Goal: Navigation & Orientation: Find specific page/section

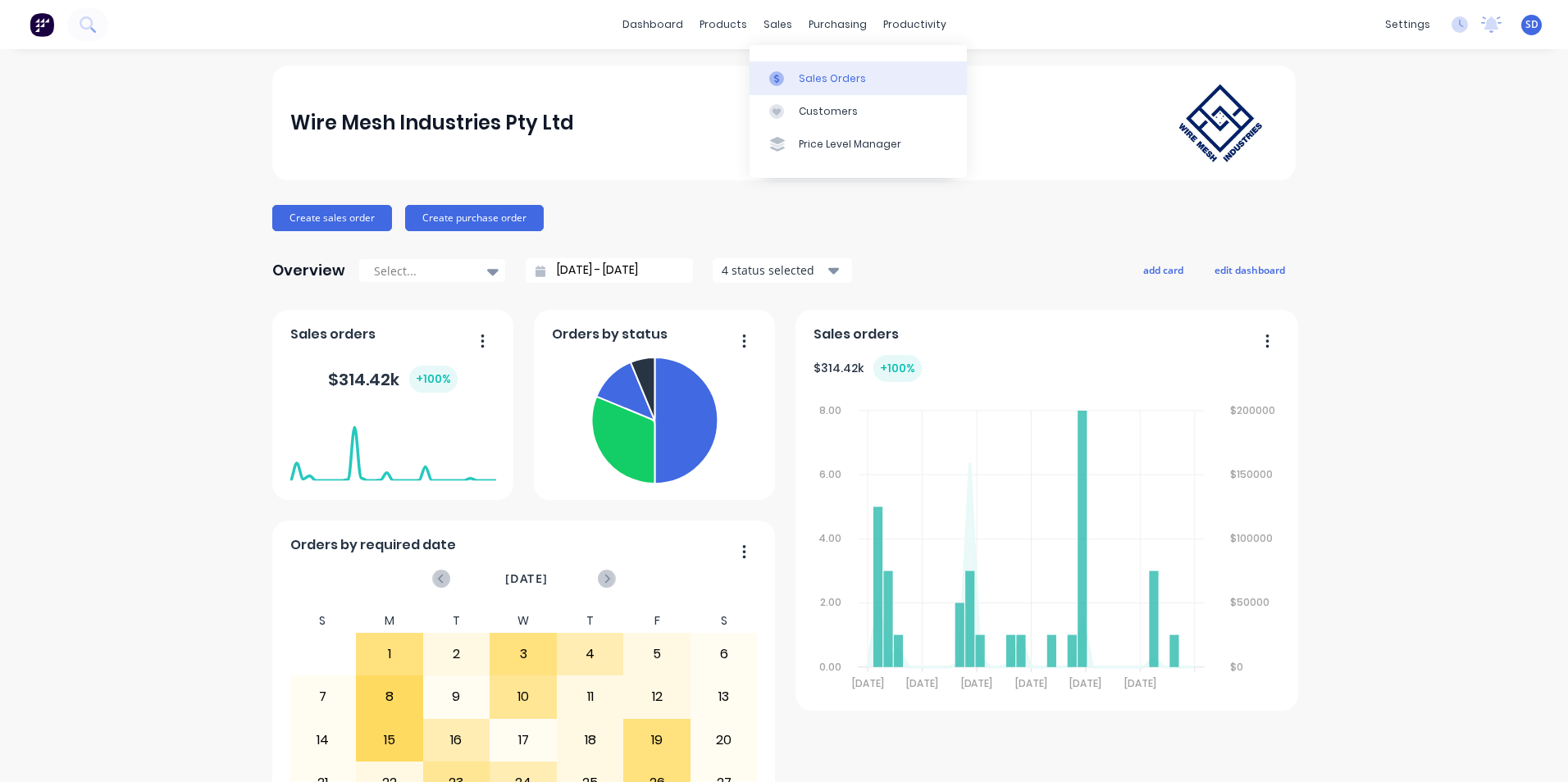
click at [795, 90] on link "Sales Orders" at bounding box center [858, 77] width 217 height 32
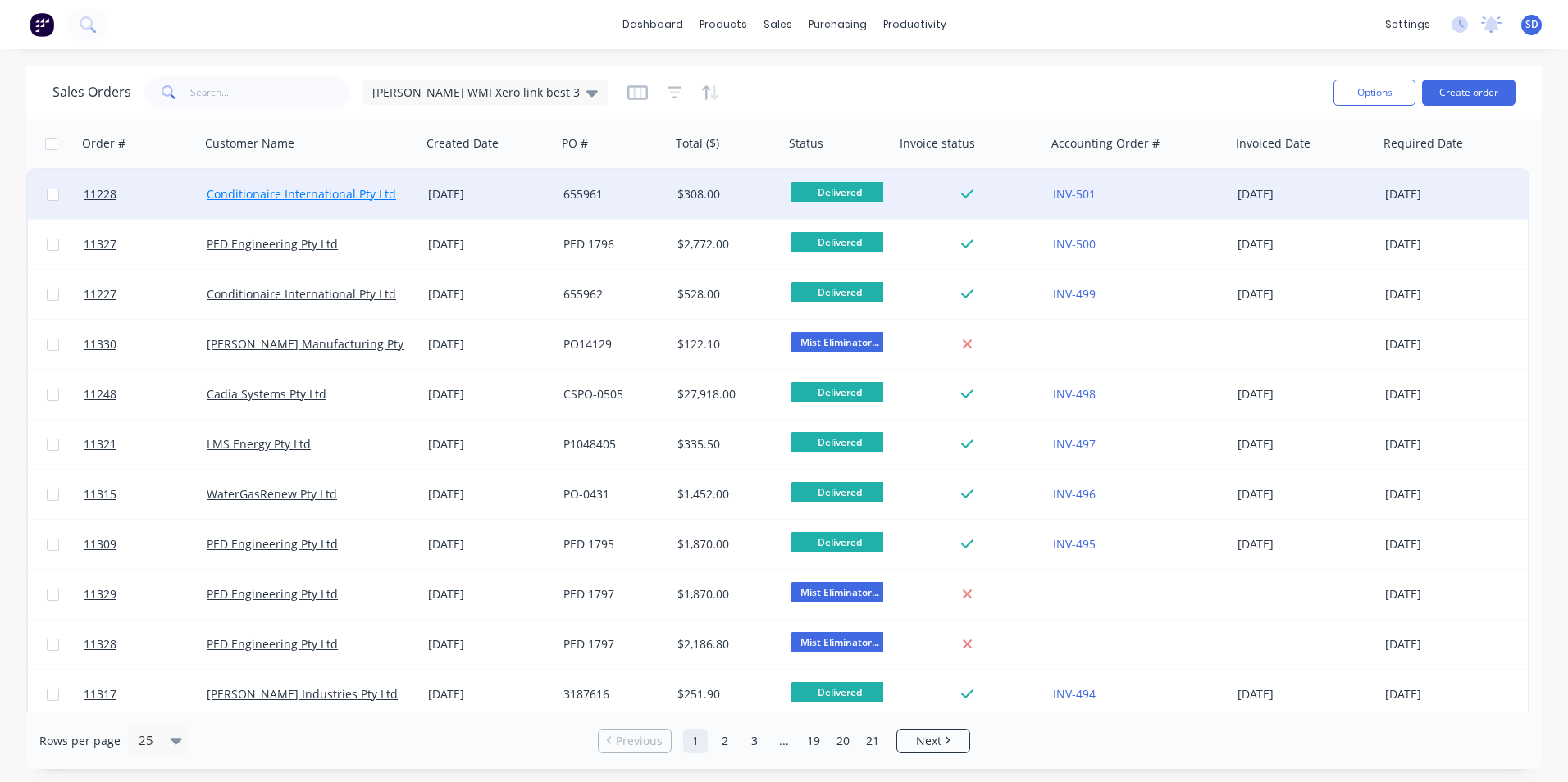
click at [281, 188] on link "Conditionaire International Pty Ltd" at bounding box center [301, 194] width 190 height 16
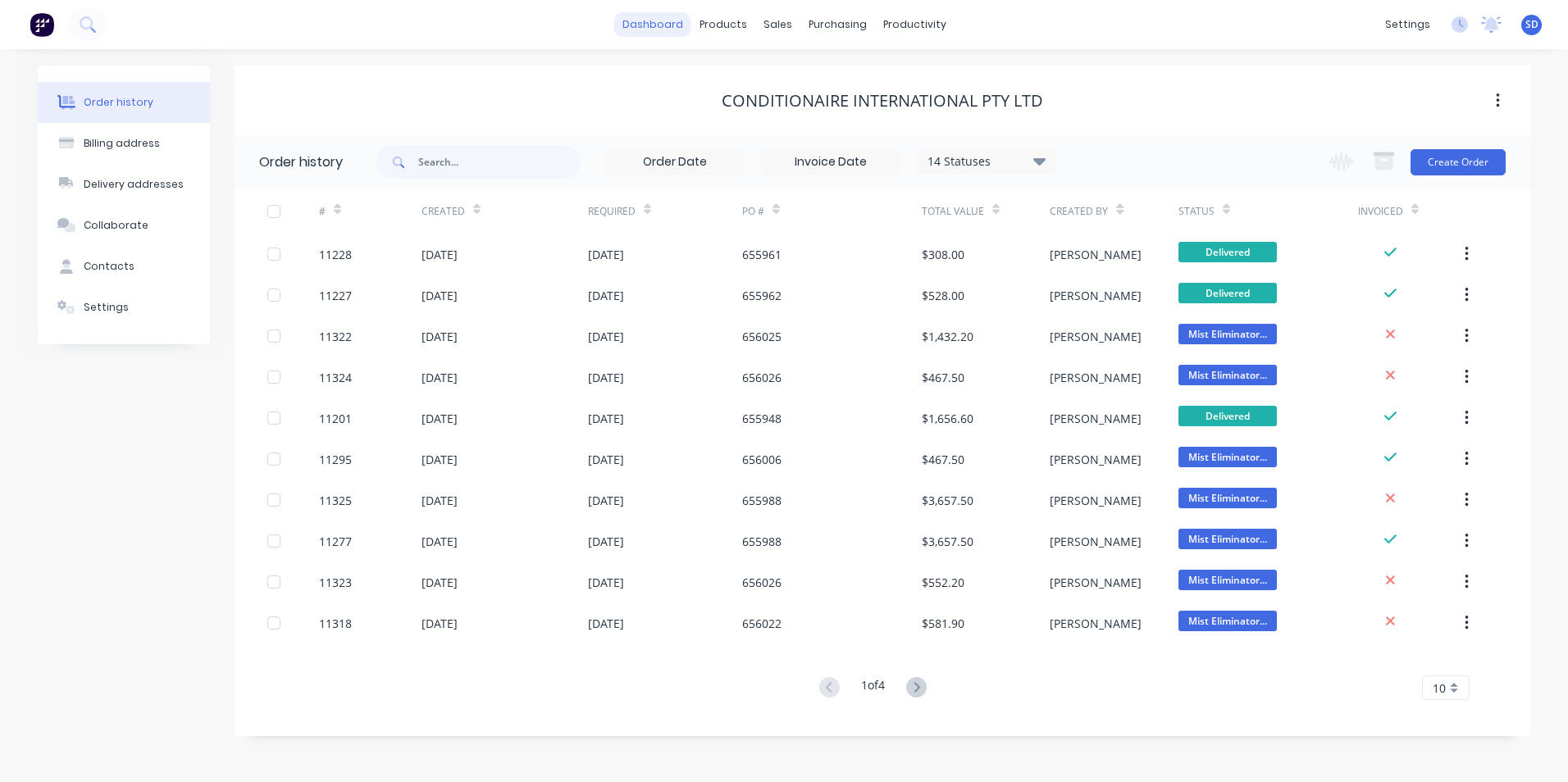
click at [673, 21] on link "dashboard" at bounding box center [652, 25] width 77 height 25
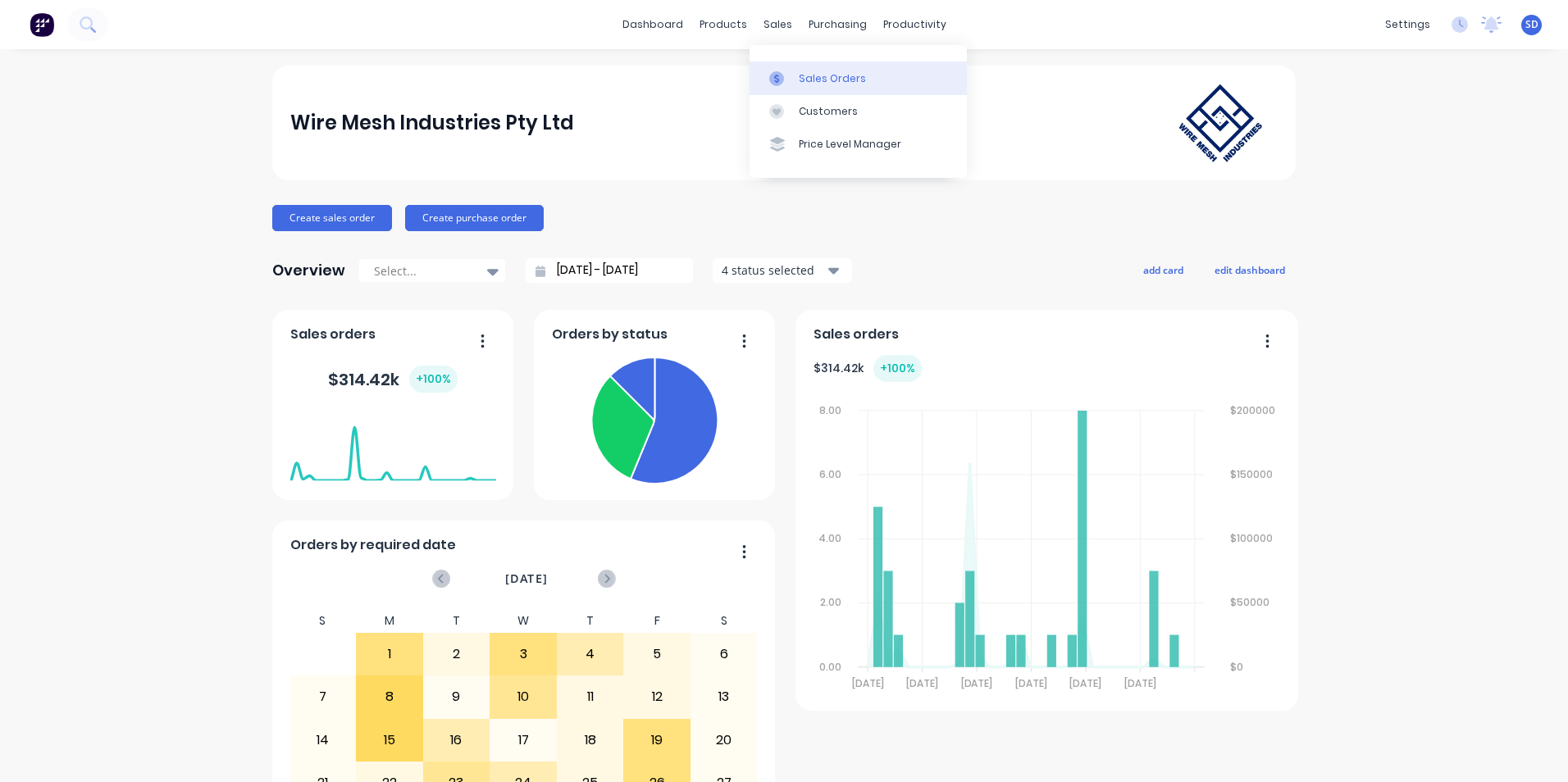
click at [796, 80] on link "Sales Orders" at bounding box center [858, 77] width 217 height 32
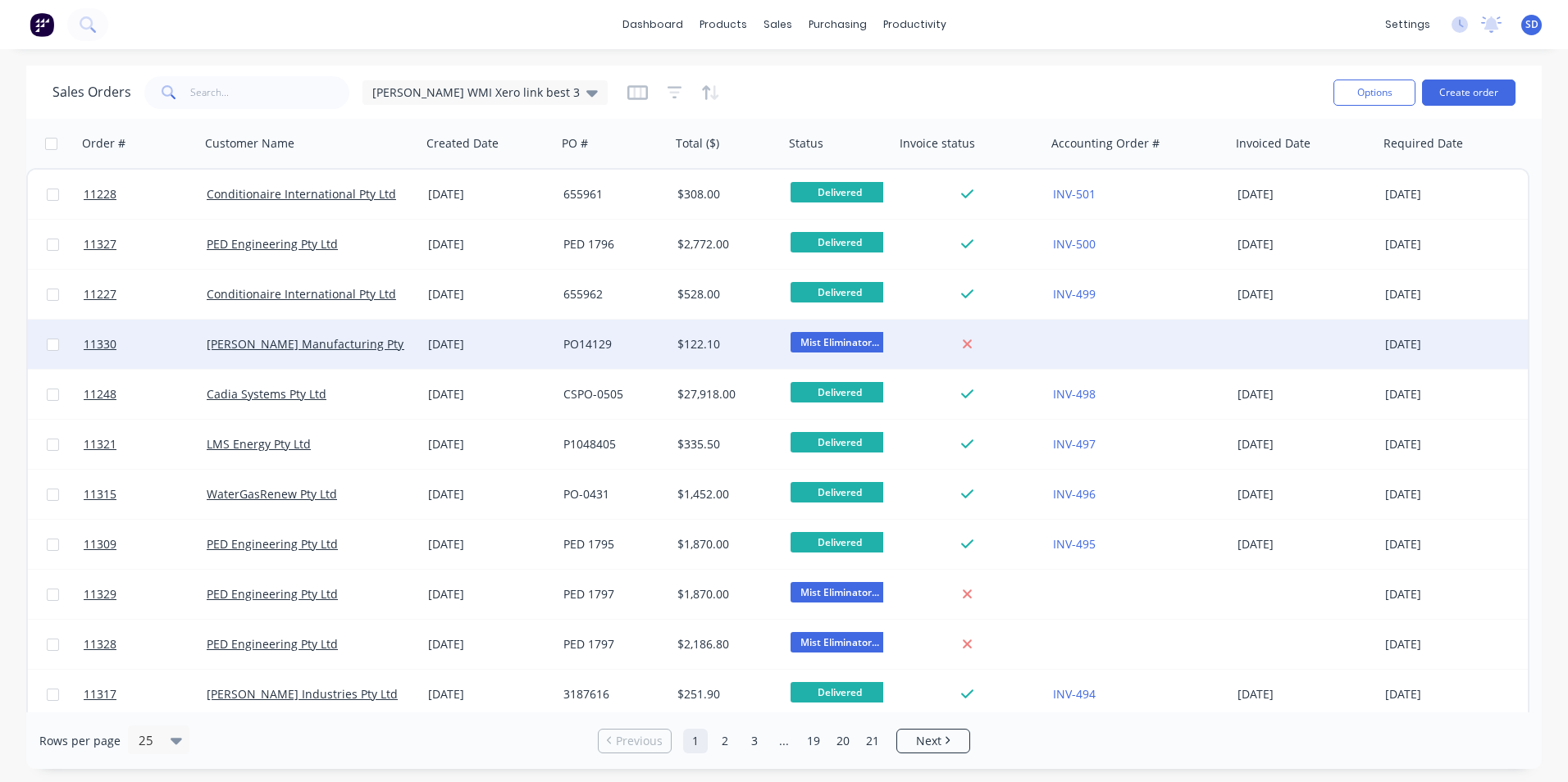
click at [1101, 346] on div at bounding box center [1139, 344] width 185 height 49
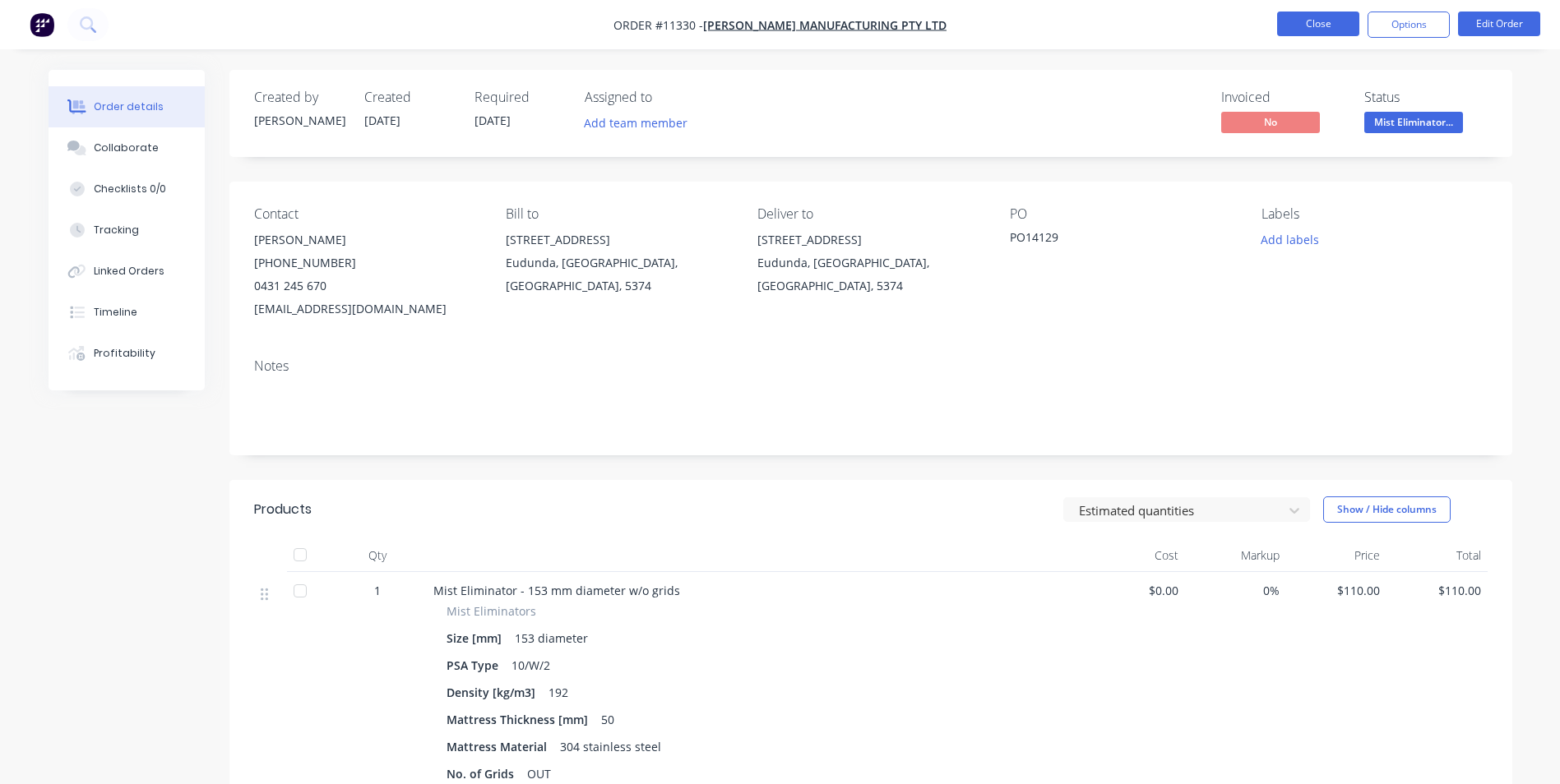
click at [1291, 20] on button "Close" at bounding box center [1318, 24] width 83 height 25
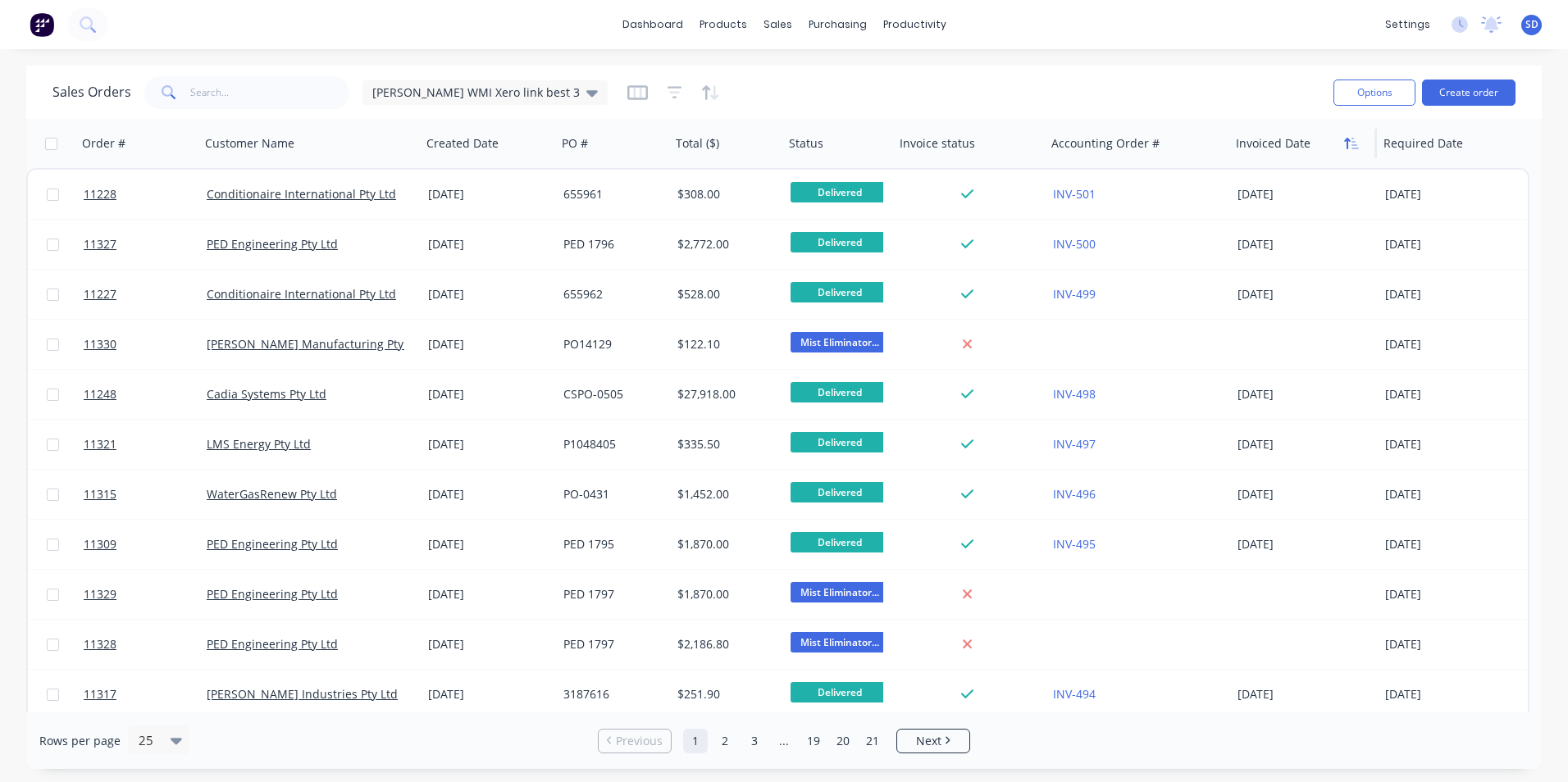
click at [1353, 145] on icon "button" at bounding box center [1354, 144] width 7 height 12
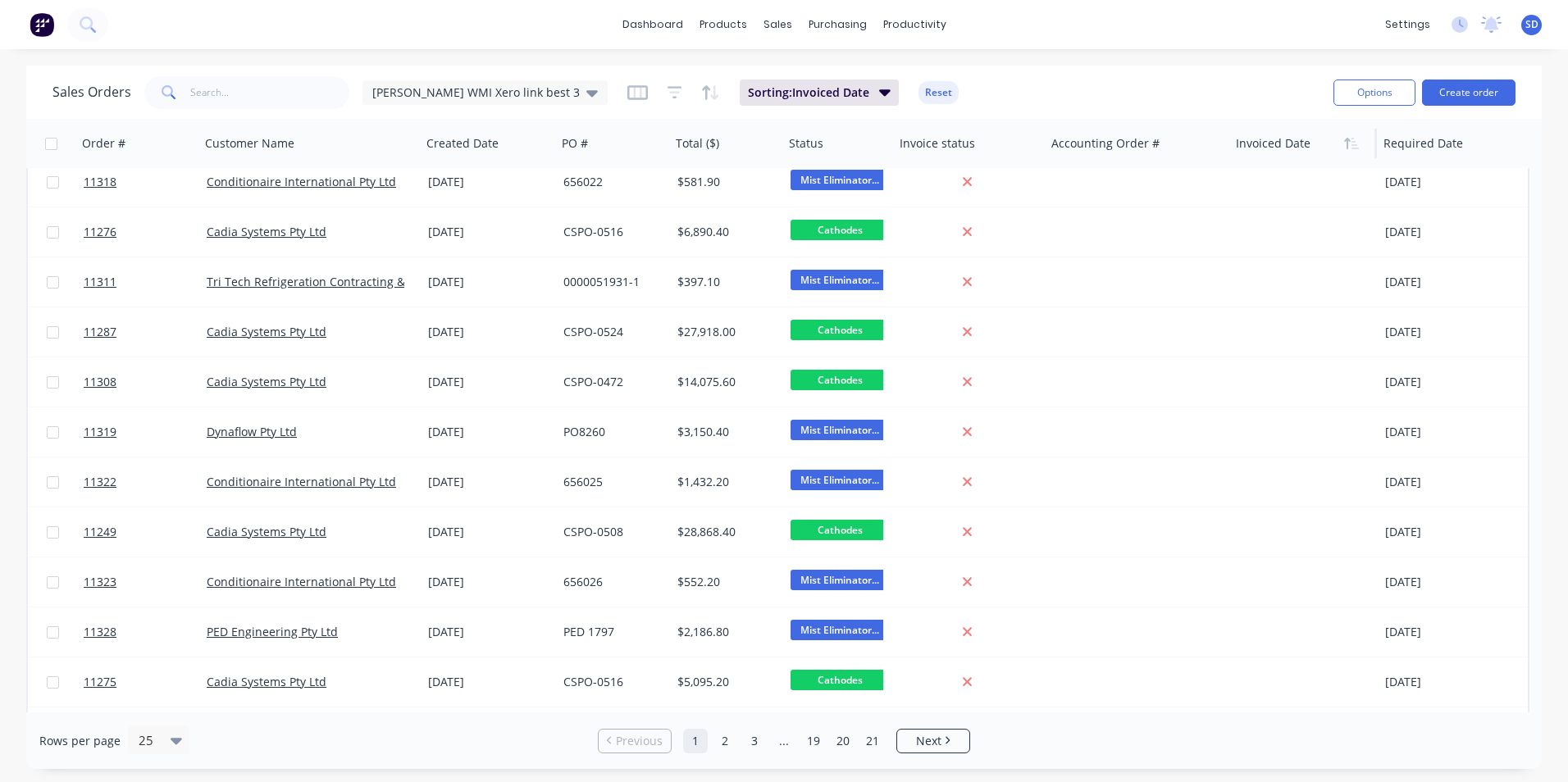
scroll to position [706, 0]
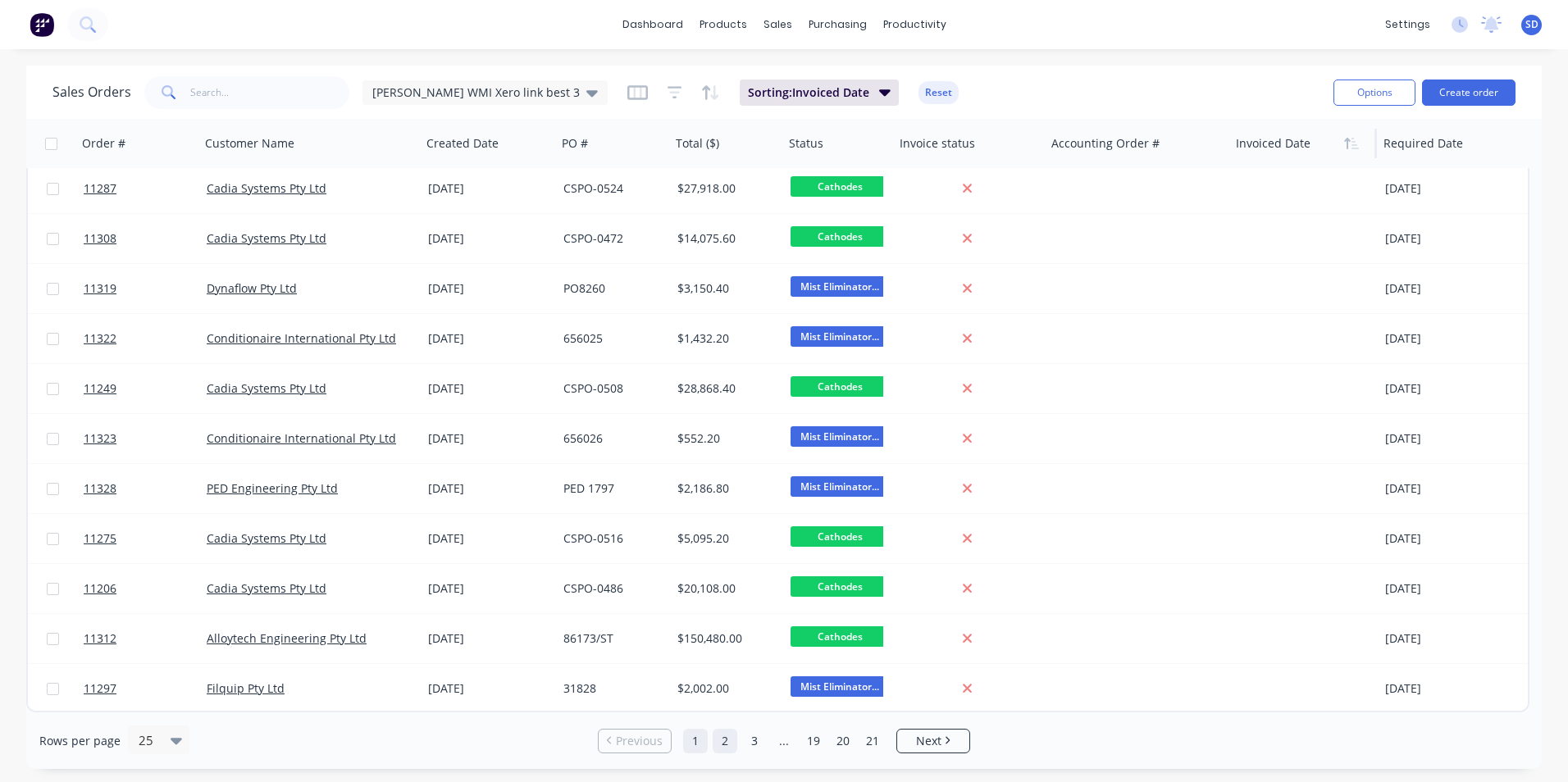
click at [721, 747] on link "2" at bounding box center [725, 741] width 25 height 25
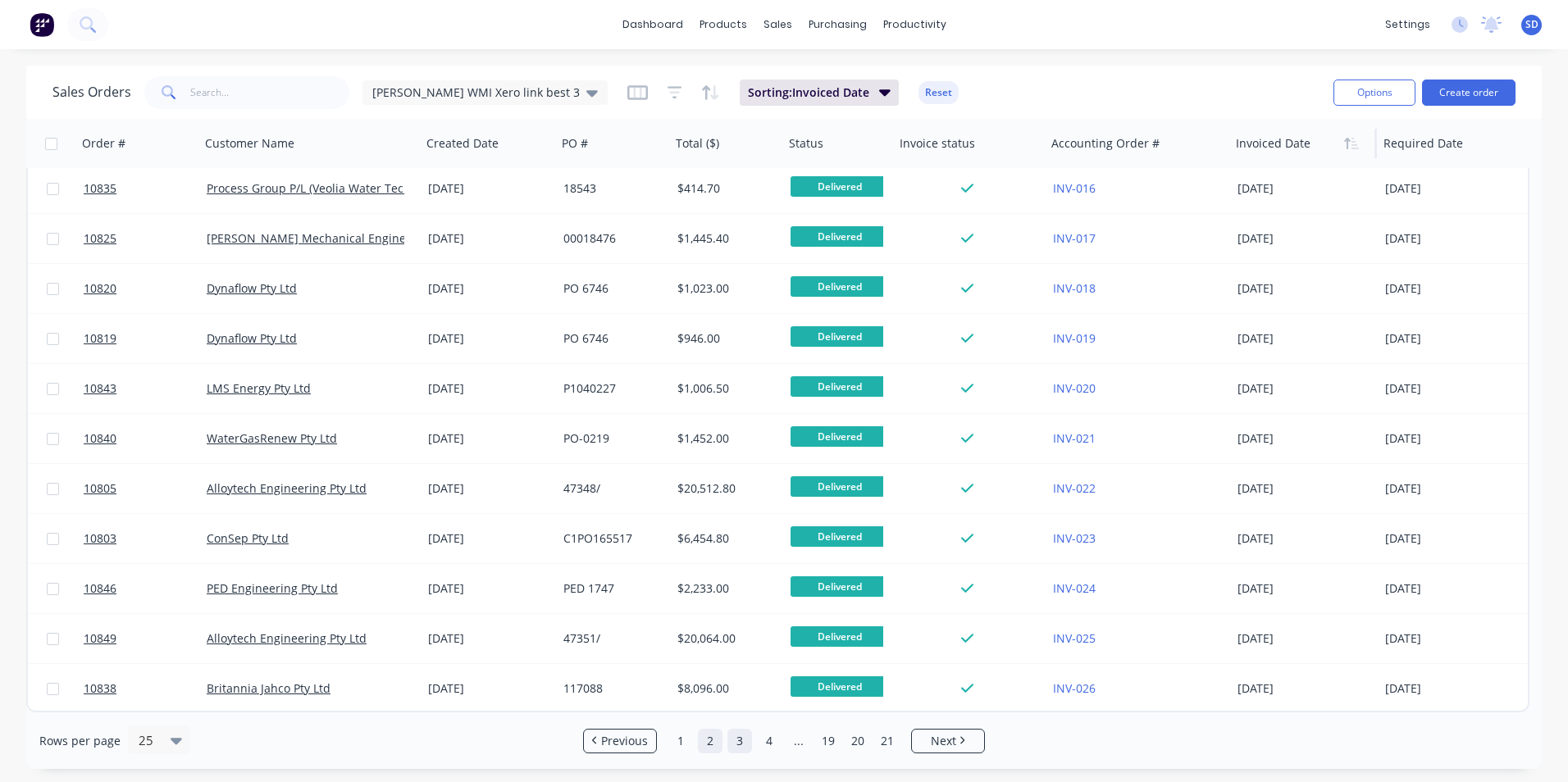
click at [733, 740] on link "3" at bounding box center [739, 741] width 25 height 25
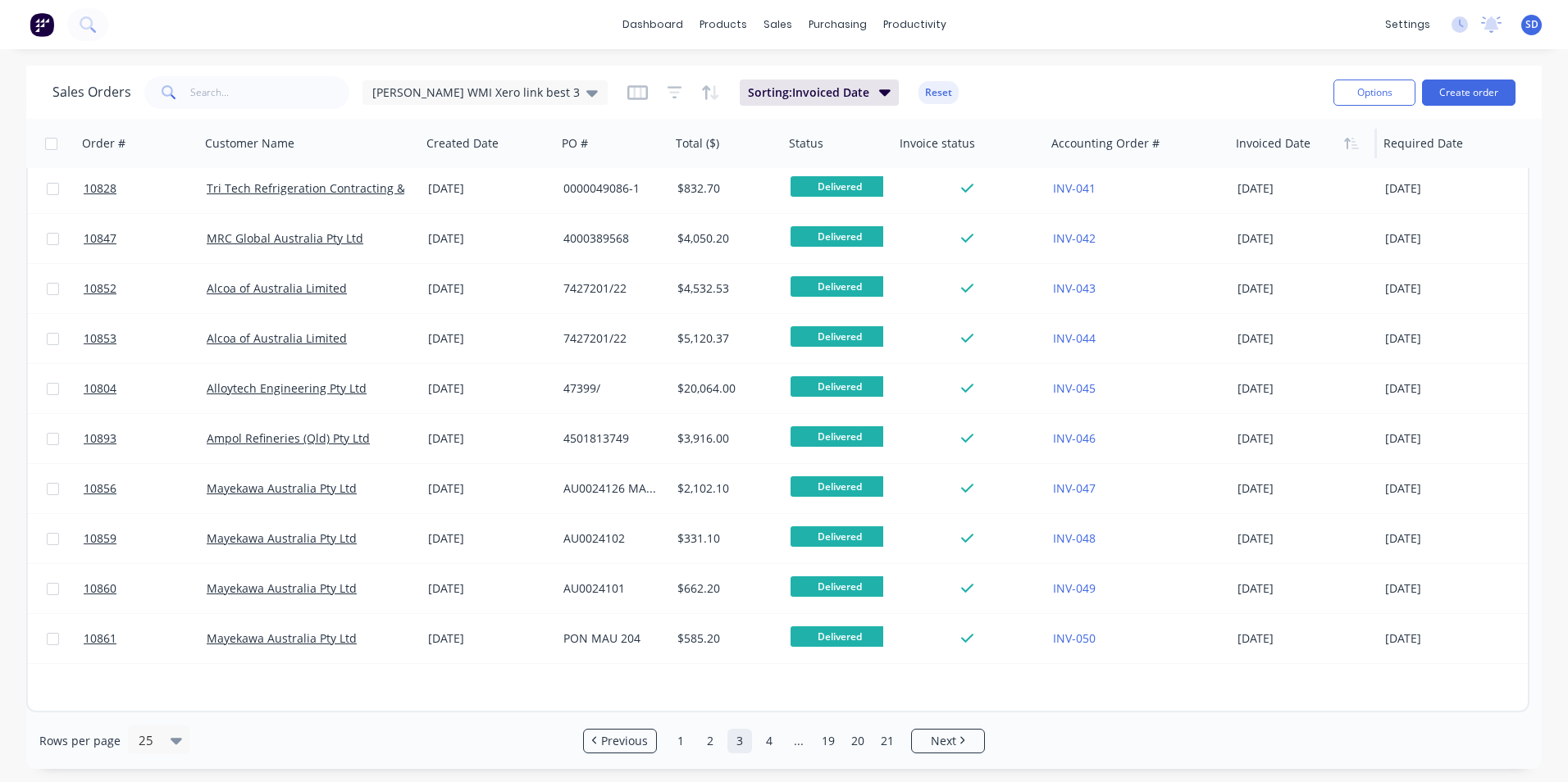
scroll to position [0, 0]
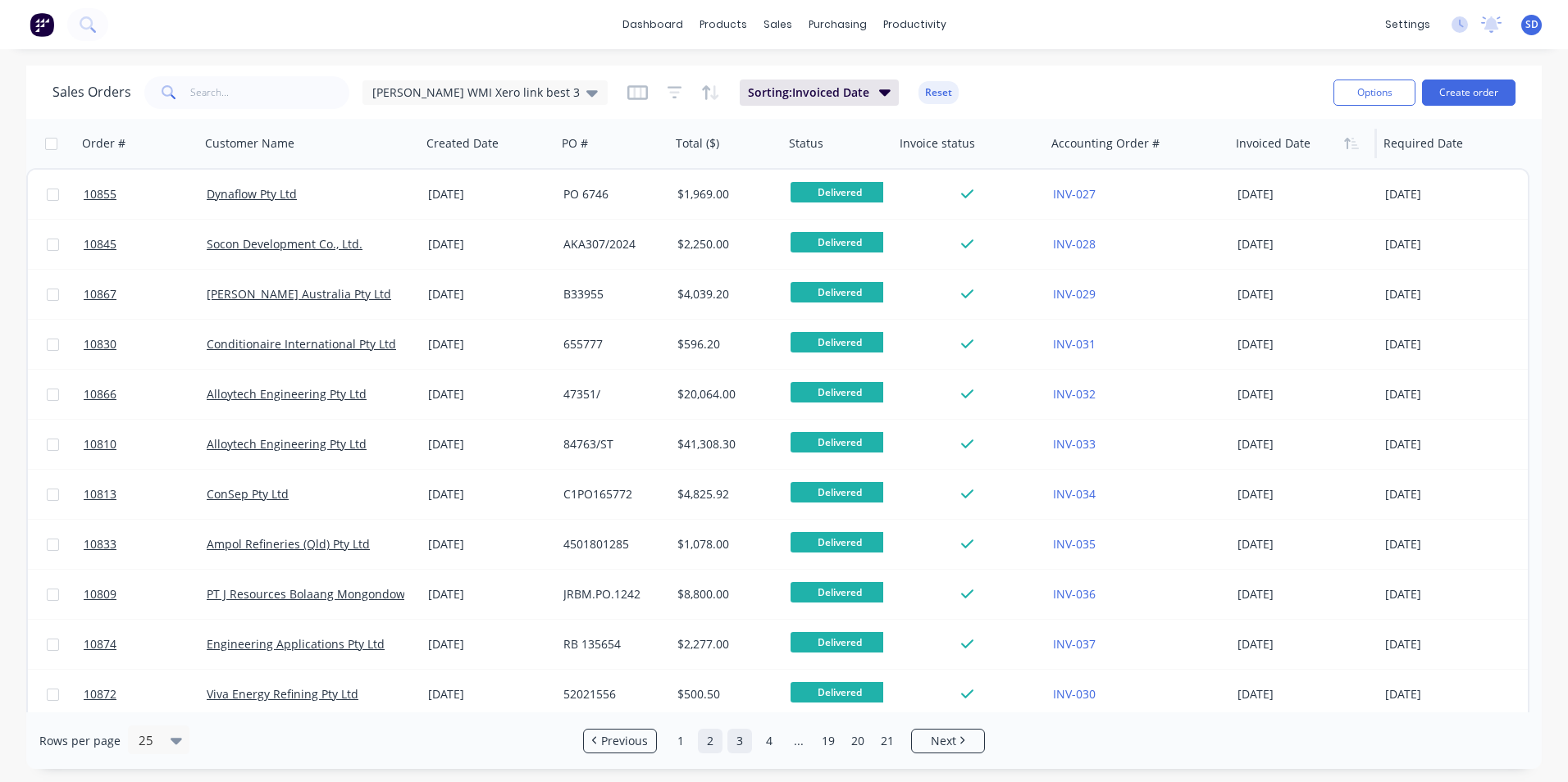
click at [705, 745] on link "2" at bounding box center [710, 741] width 25 height 25
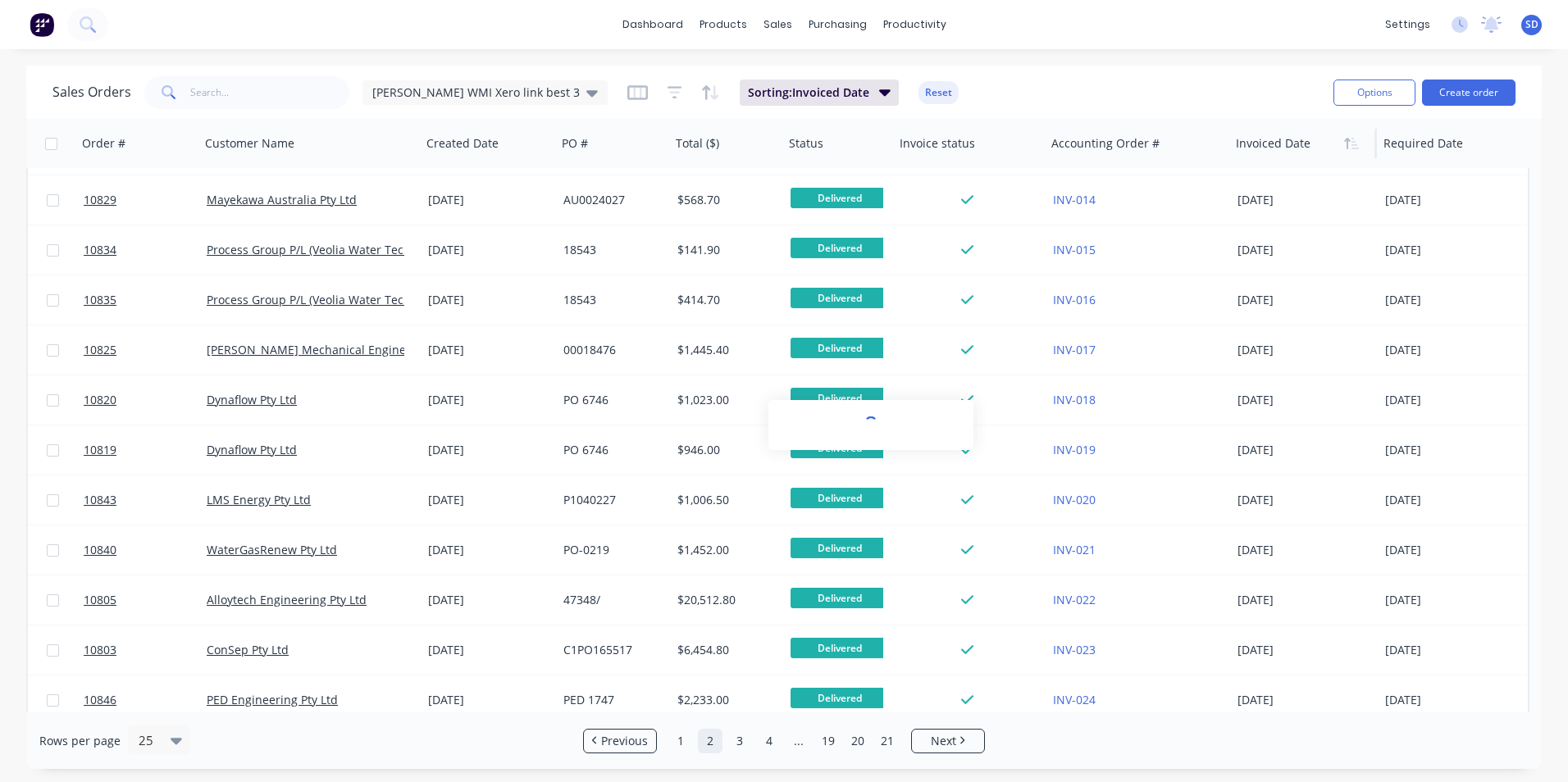
scroll to position [706, 0]
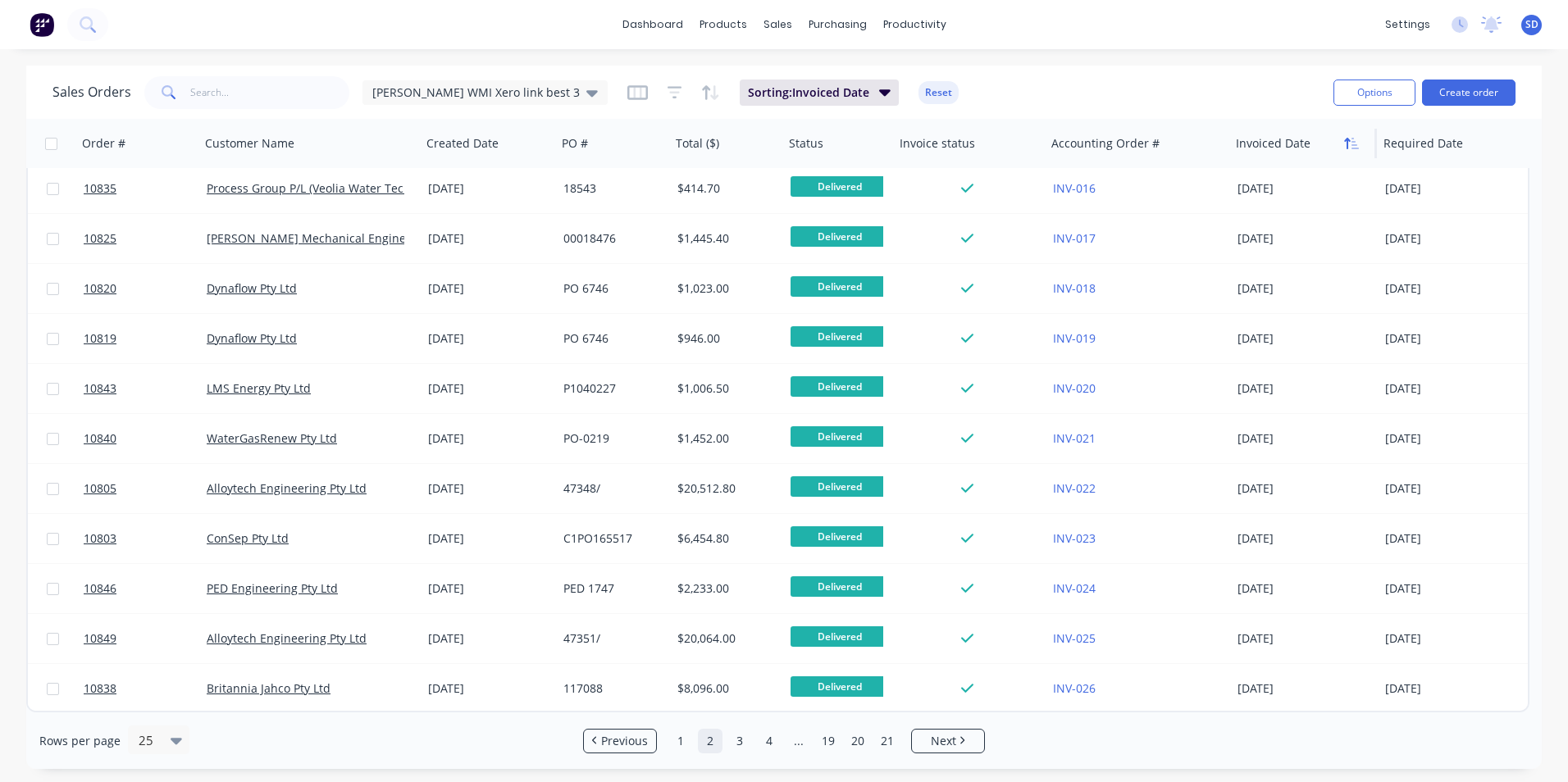
click at [1358, 148] on icon "button" at bounding box center [1354, 144] width 7 height 12
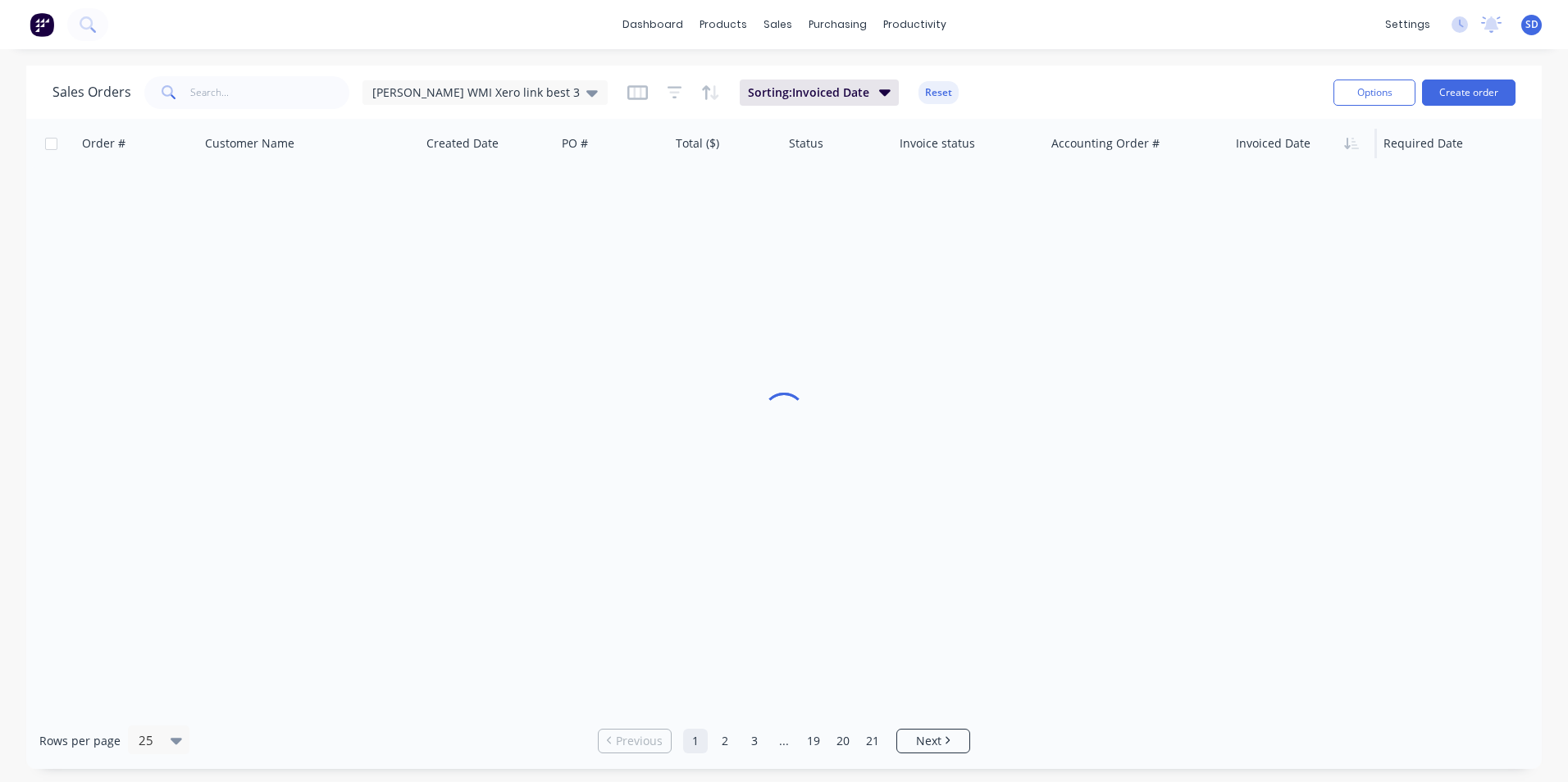
scroll to position [0, 0]
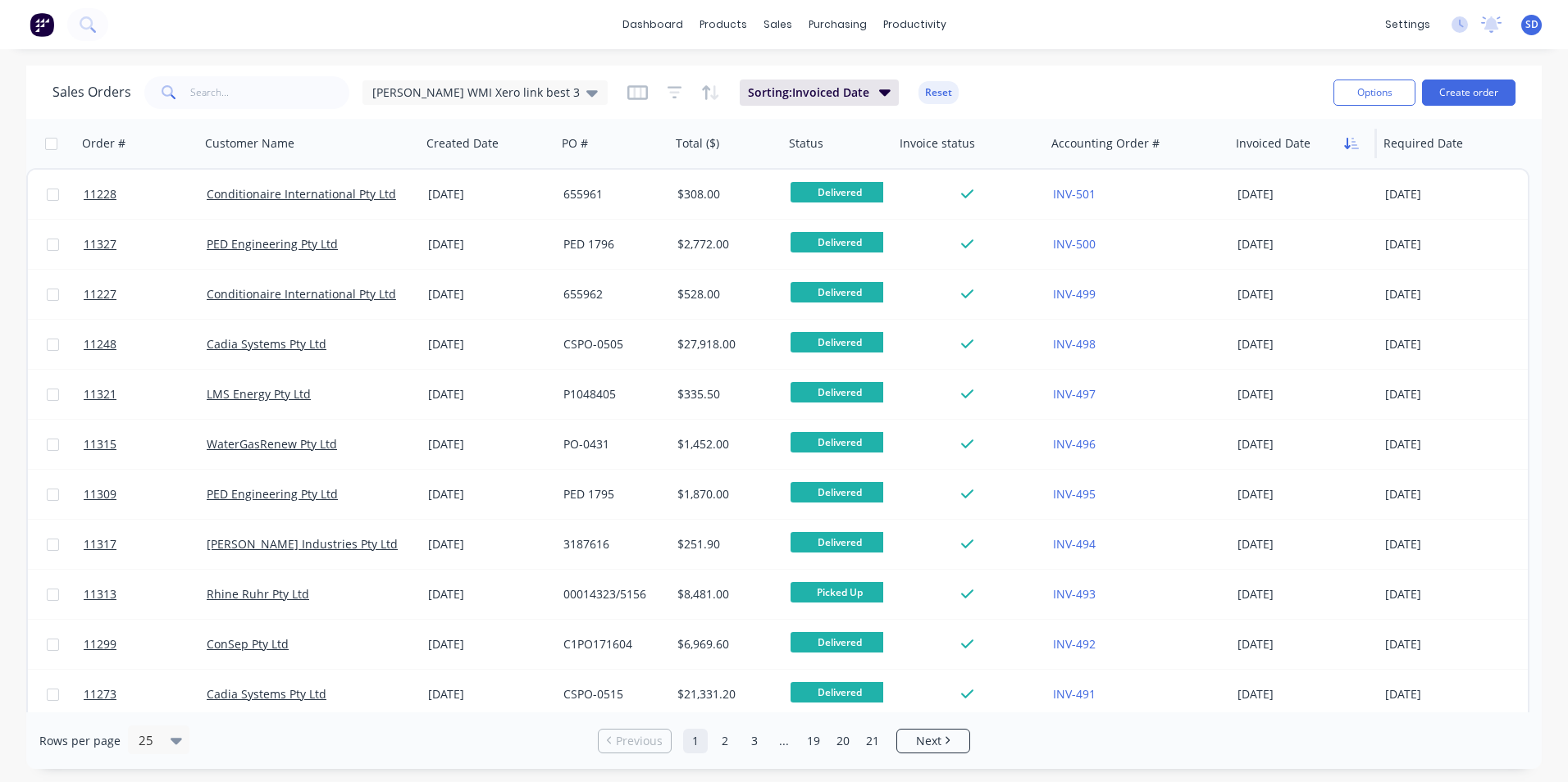
click at [1360, 141] on button "button" at bounding box center [1352, 144] width 25 height 25
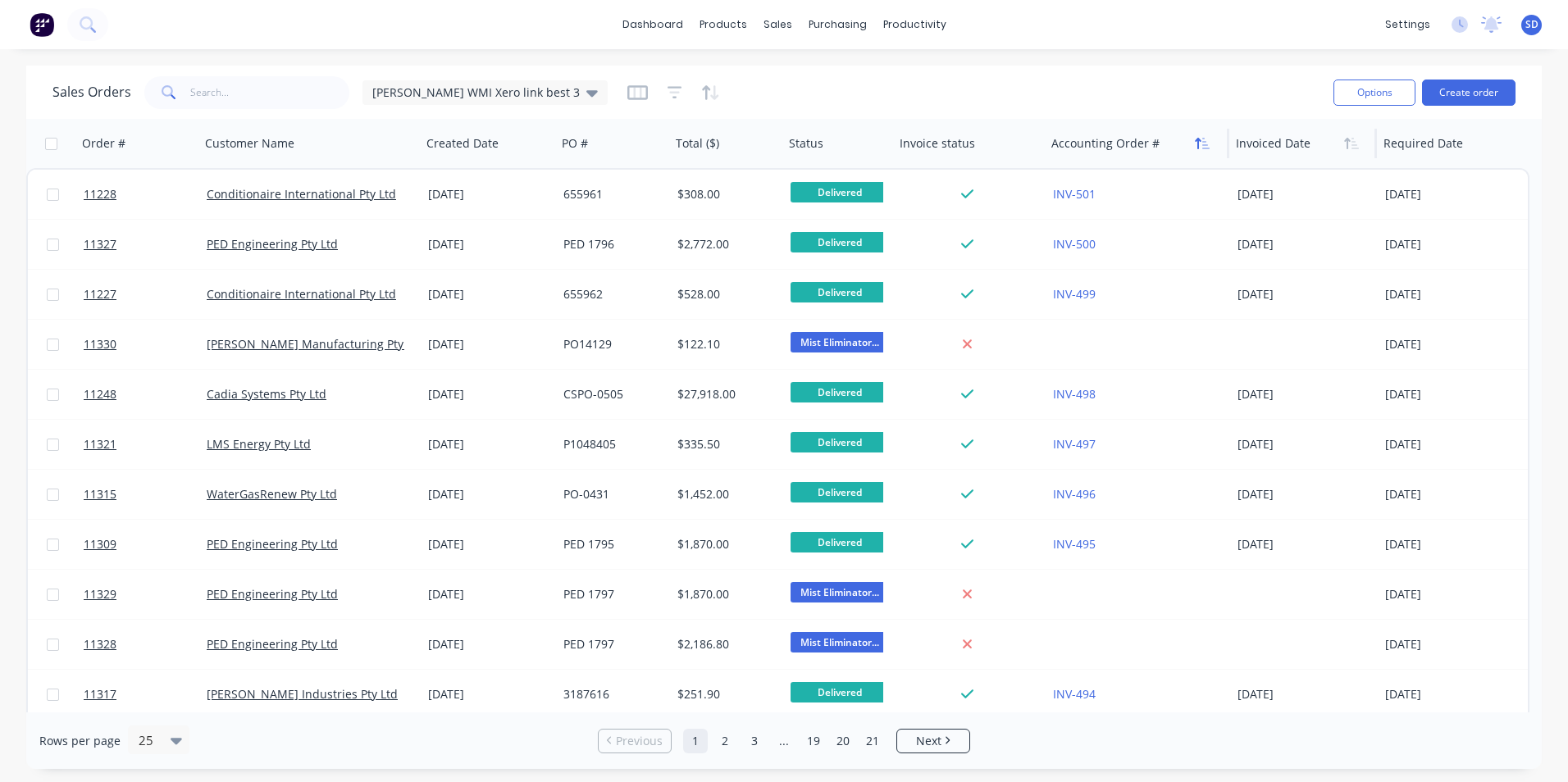
click at [1204, 146] on icon "button" at bounding box center [1202, 144] width 15 height 13
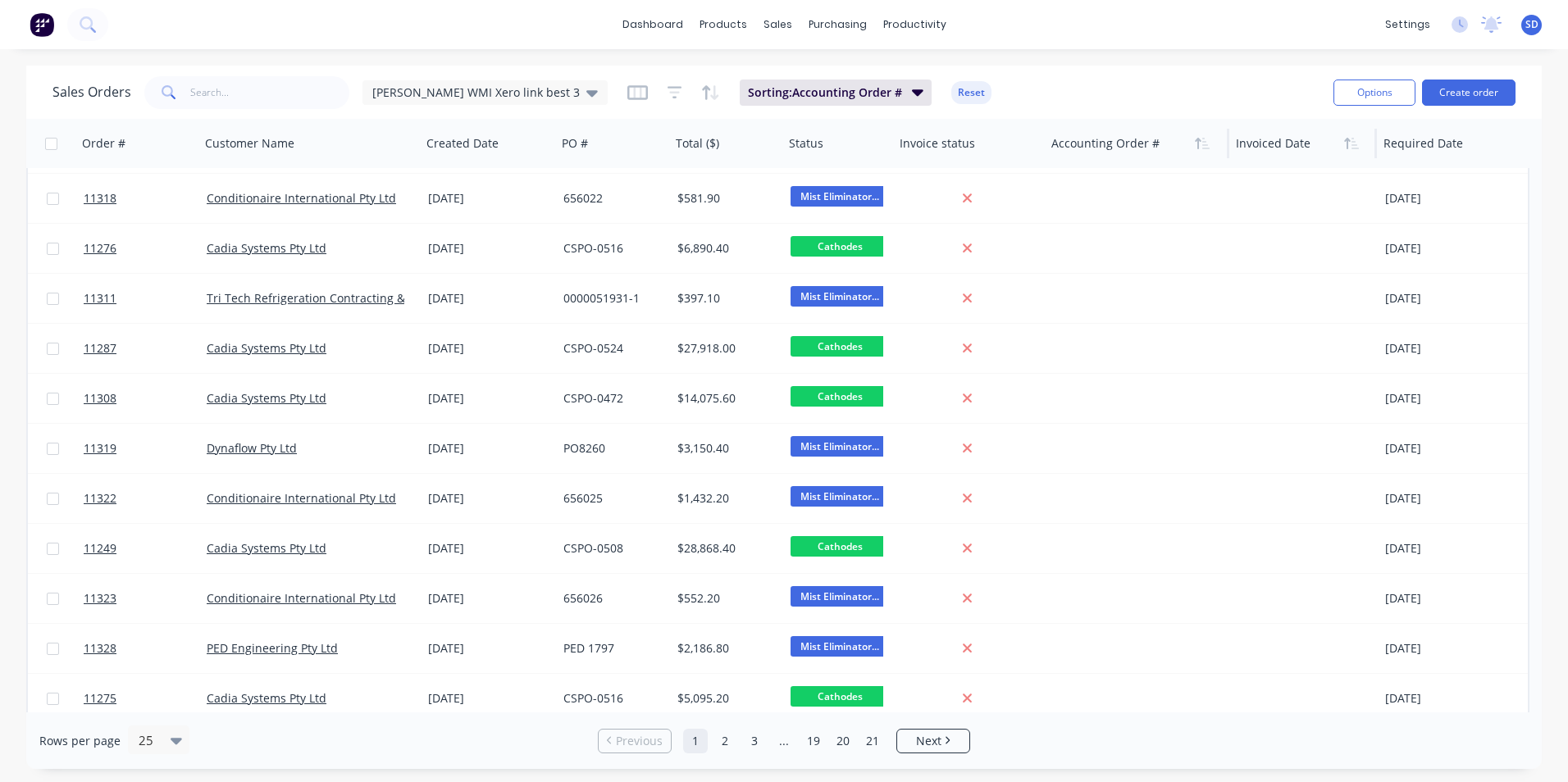
scroll to position [706, 0]
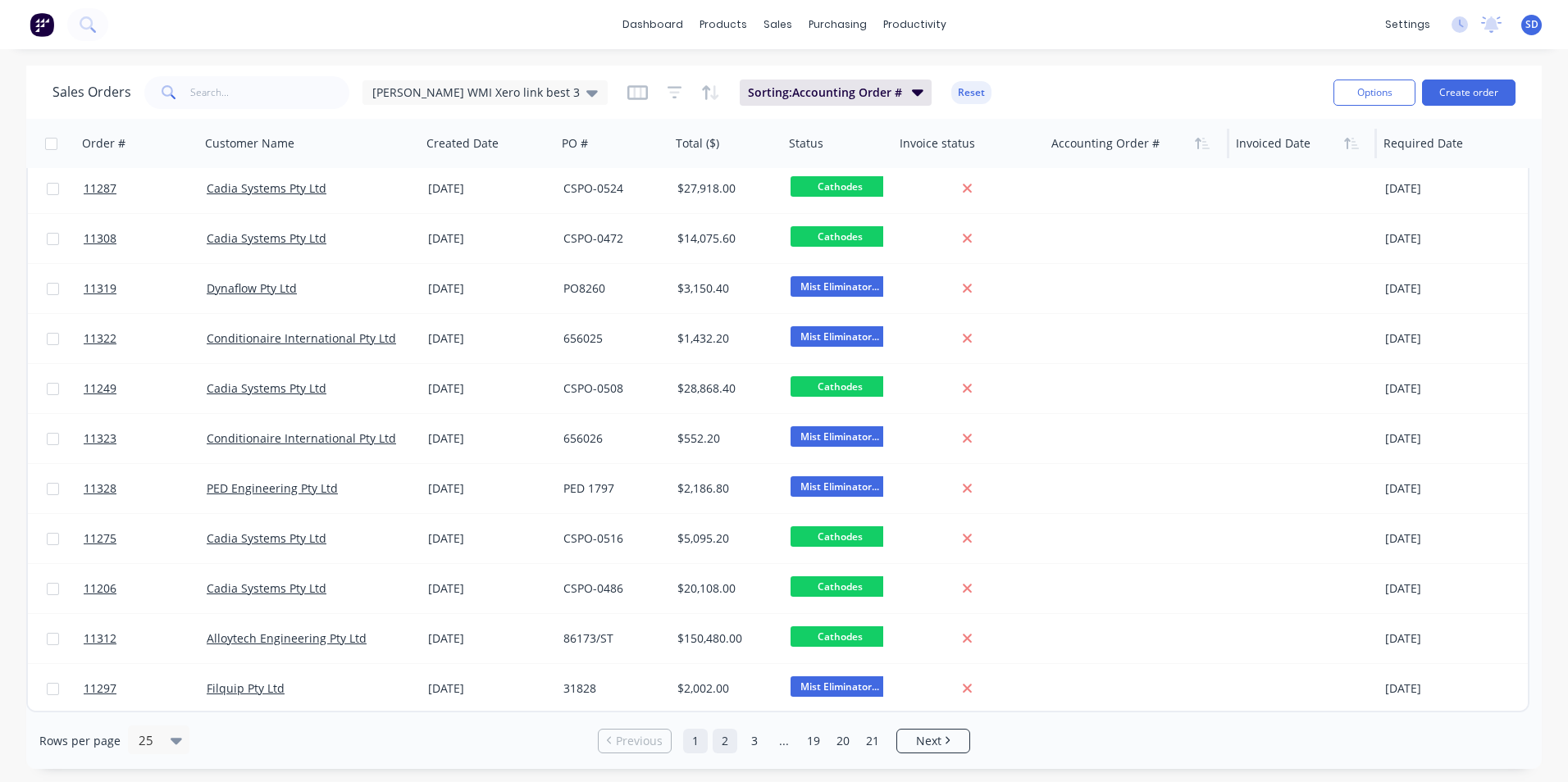
click at [724, 744] on link "2" at bounding box center [725, 741] width 25 height 25
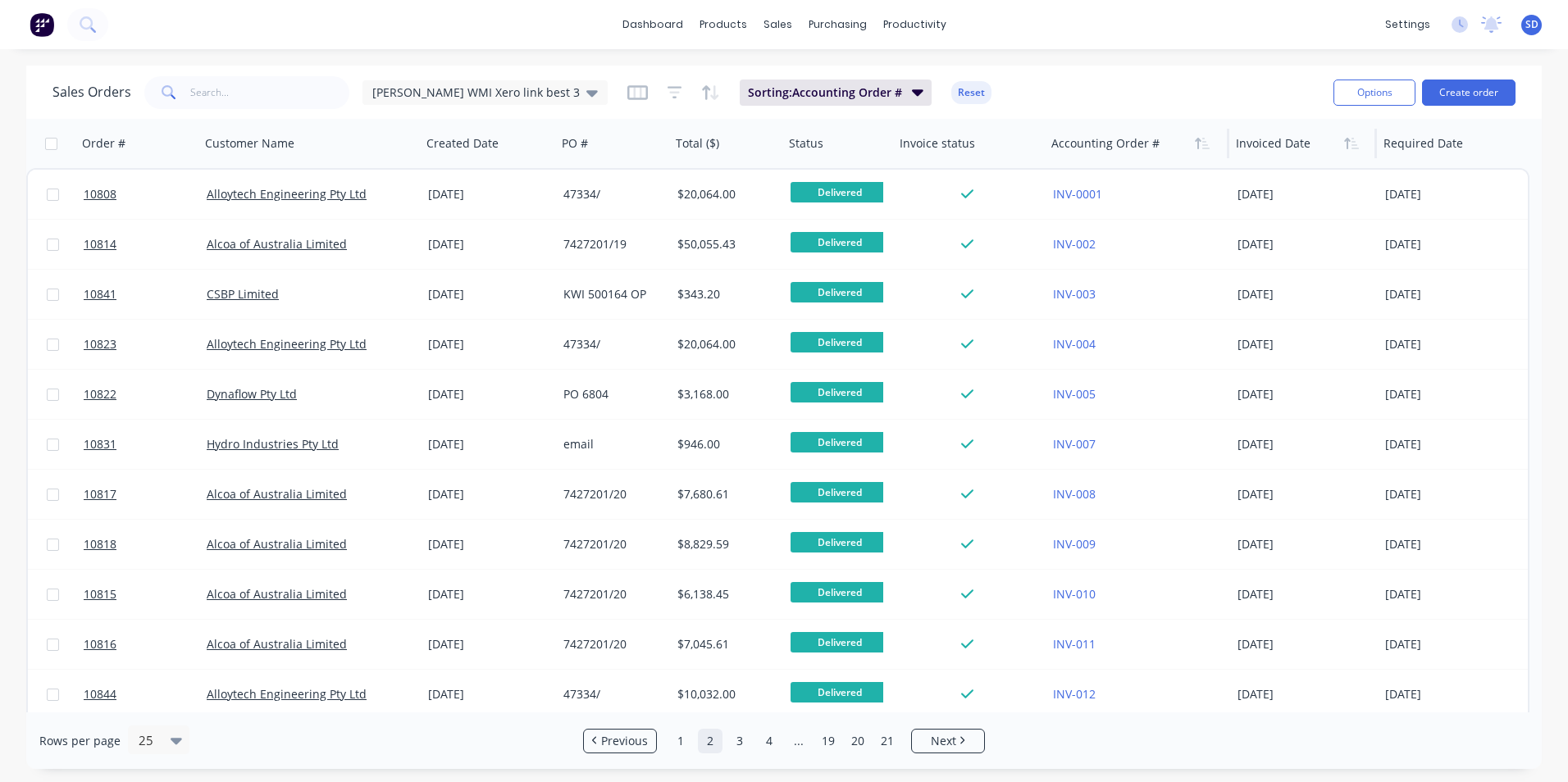
click at [1135, 141] on div at bounding box center [1133, 143] width 163 height 32
click at [1198, 147] on icon "button" at bounding box center [1197, 144] width 6 height 12
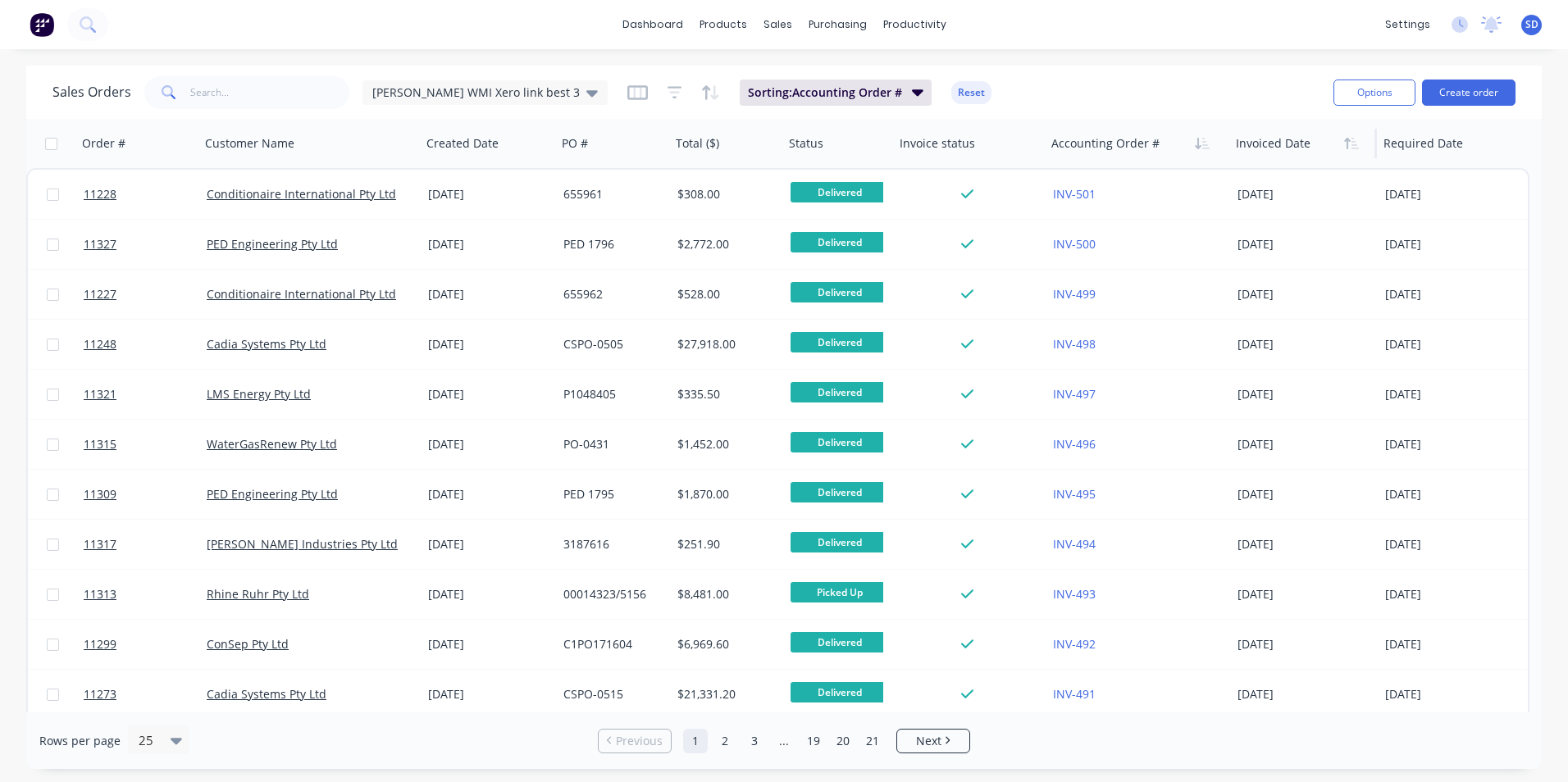
click at [1198, 147] on icon "button" at bounding box center [1197, 144] width 6 height 12
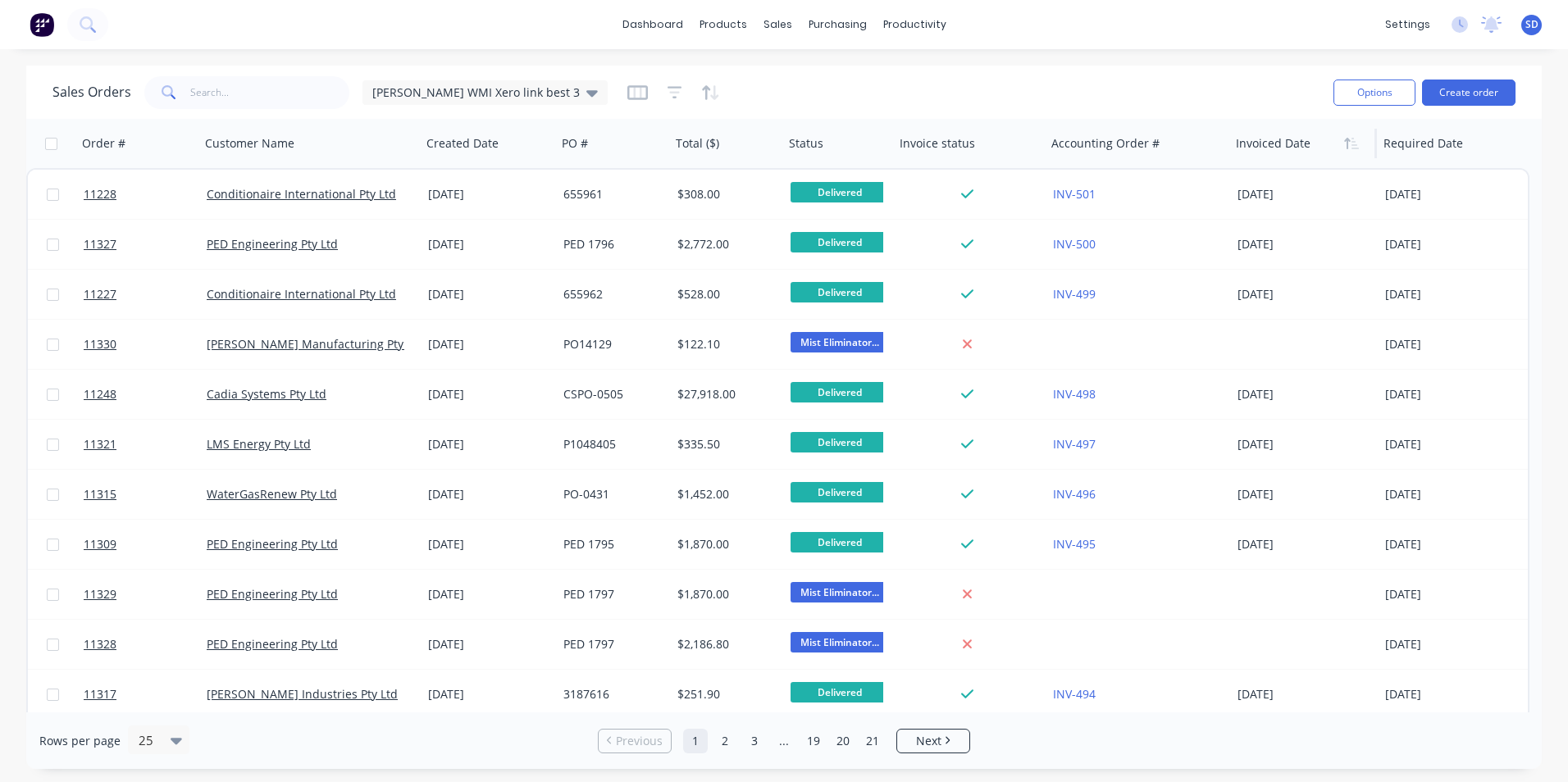
click at [1198, 147] on icon "button" at bounding box center [1197, 144] width 6 height 12
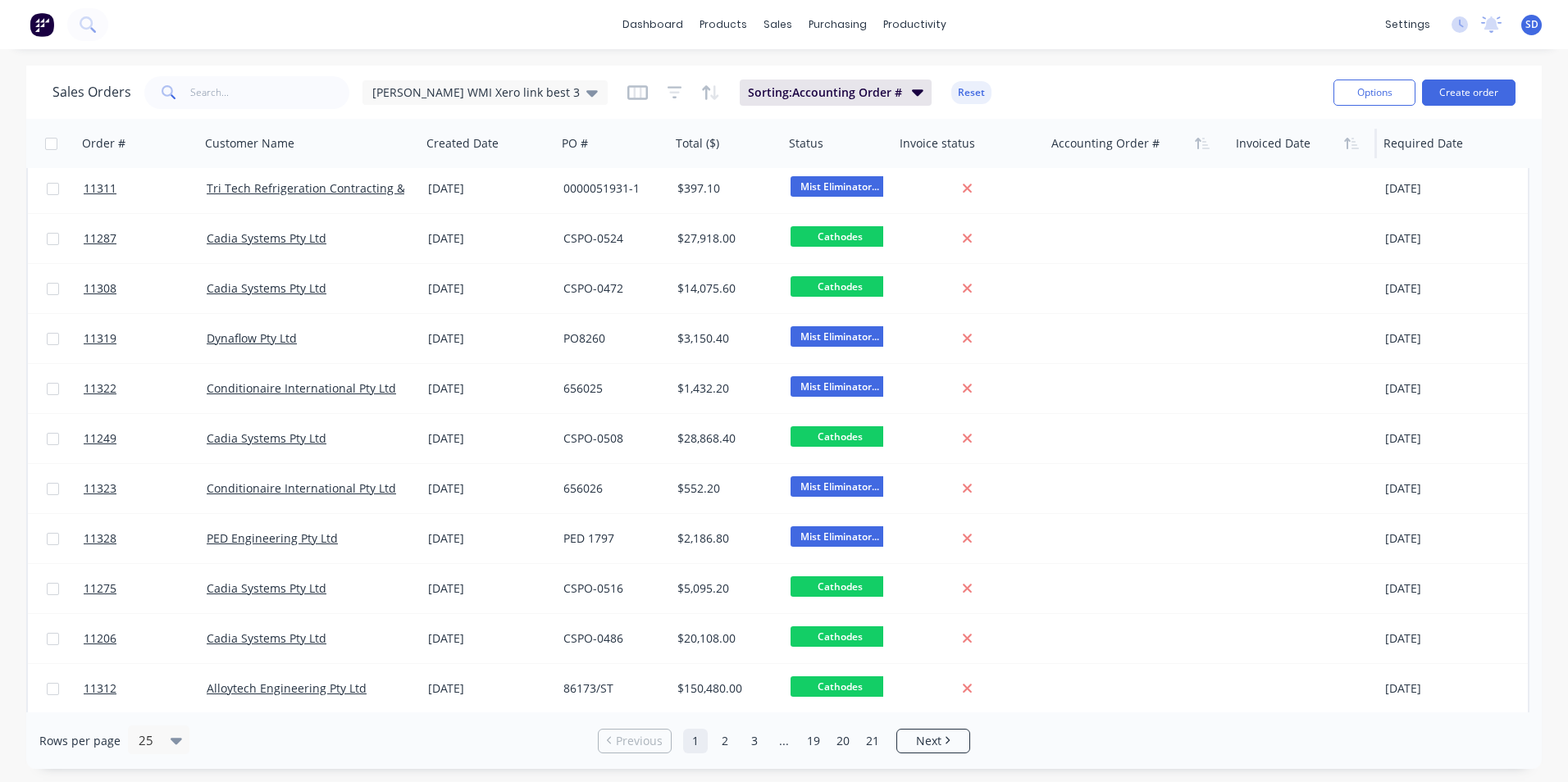
scroll to position [706, 0]
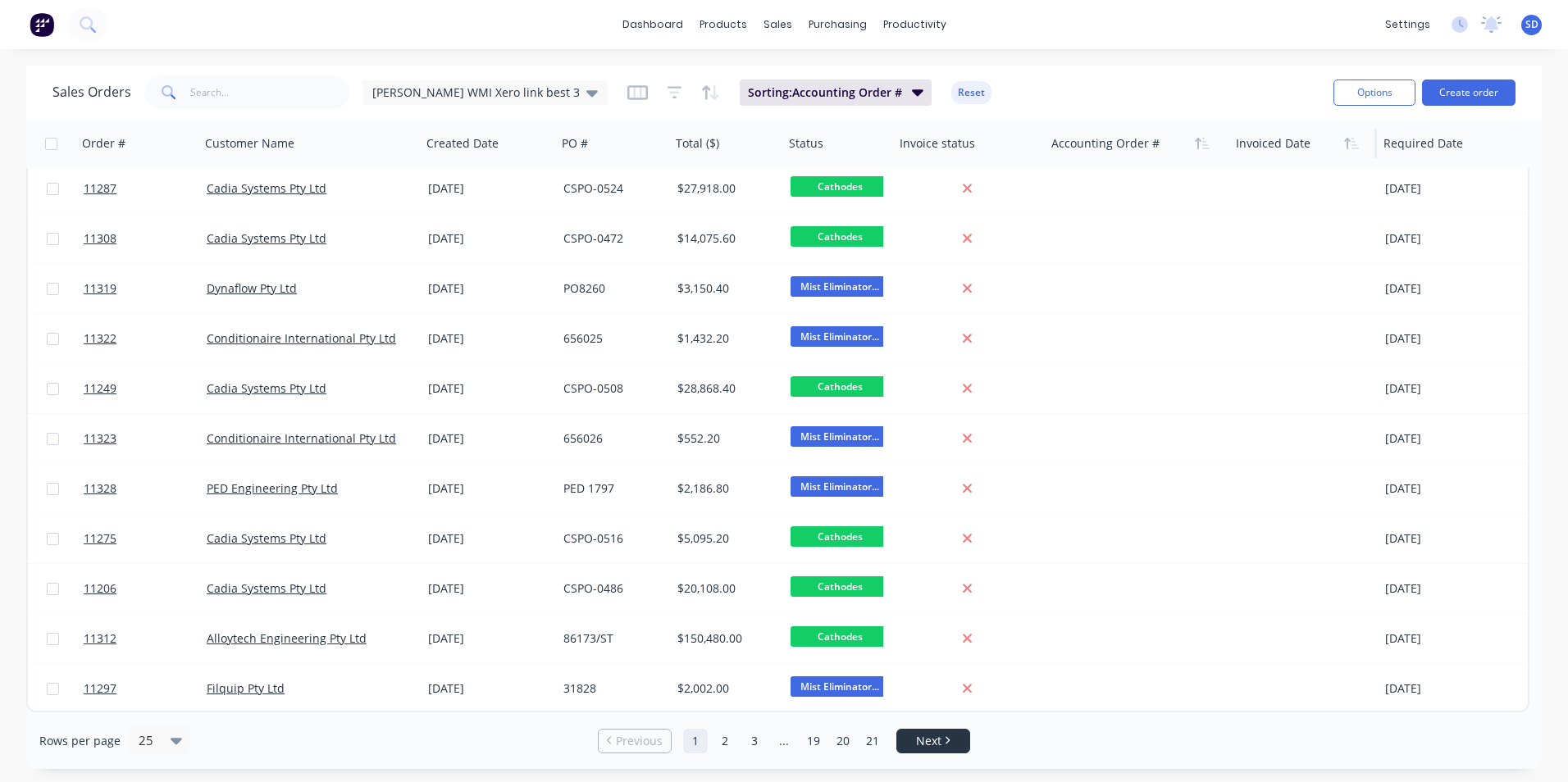
click at [944, 740] on icon "Next page" at bounding box center [947, 740] width 5 height 8
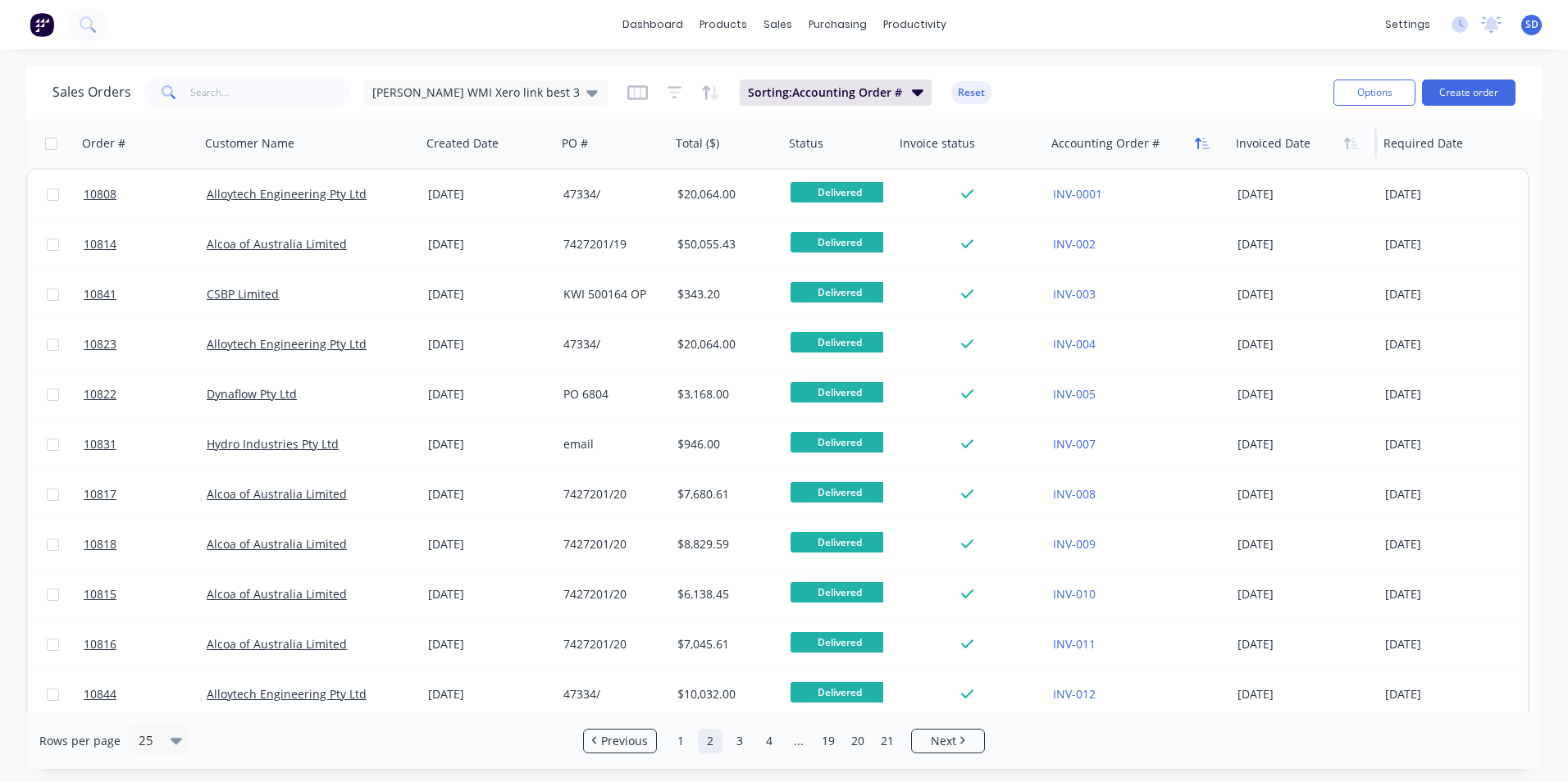
click at [1201, 143] on icon "button" at bounding box center [1202, 144] width 15 height 13
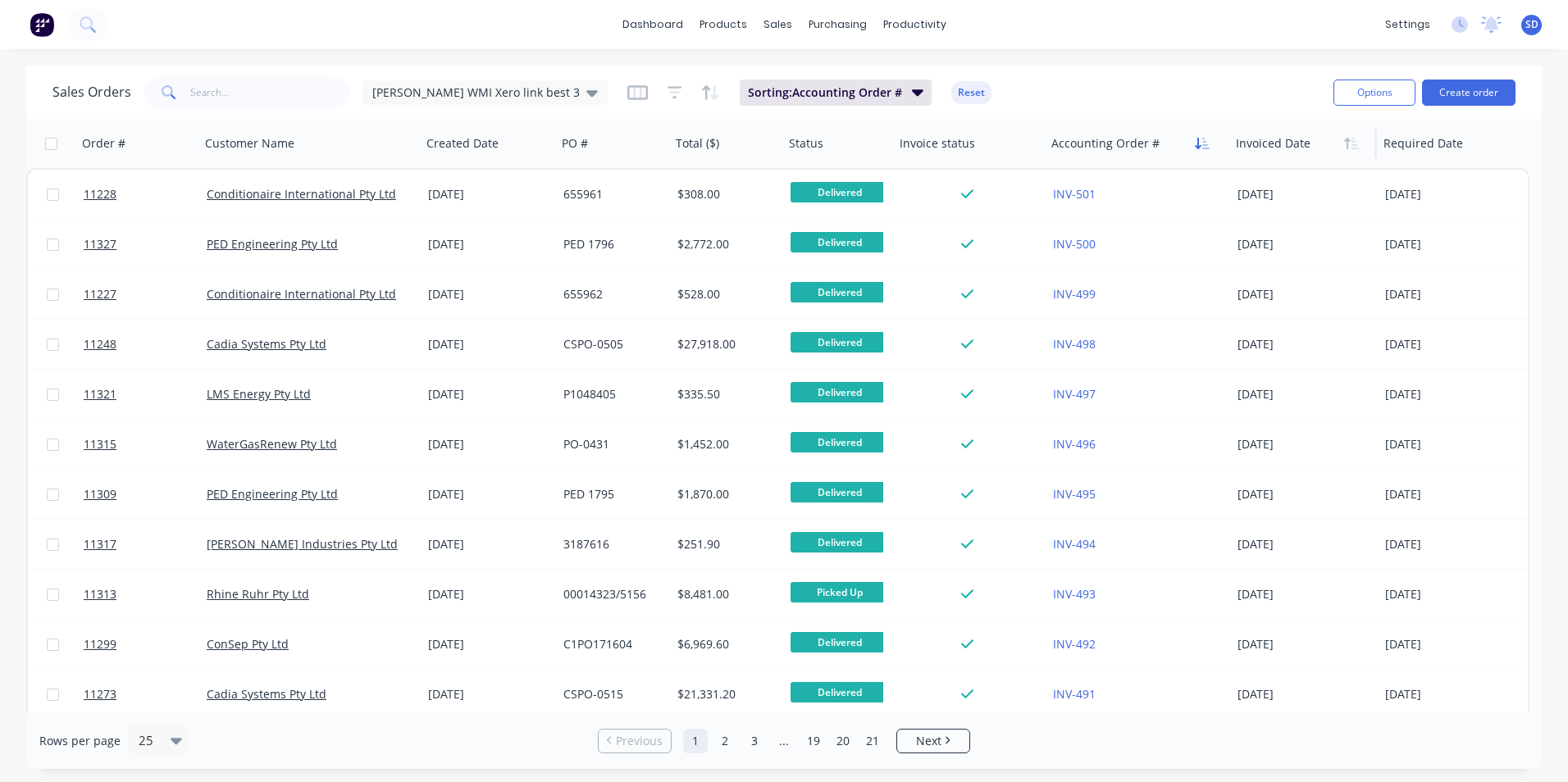
click at [1205, 150] on button "button" at bounding box center [1202, 144] width 25 height 25
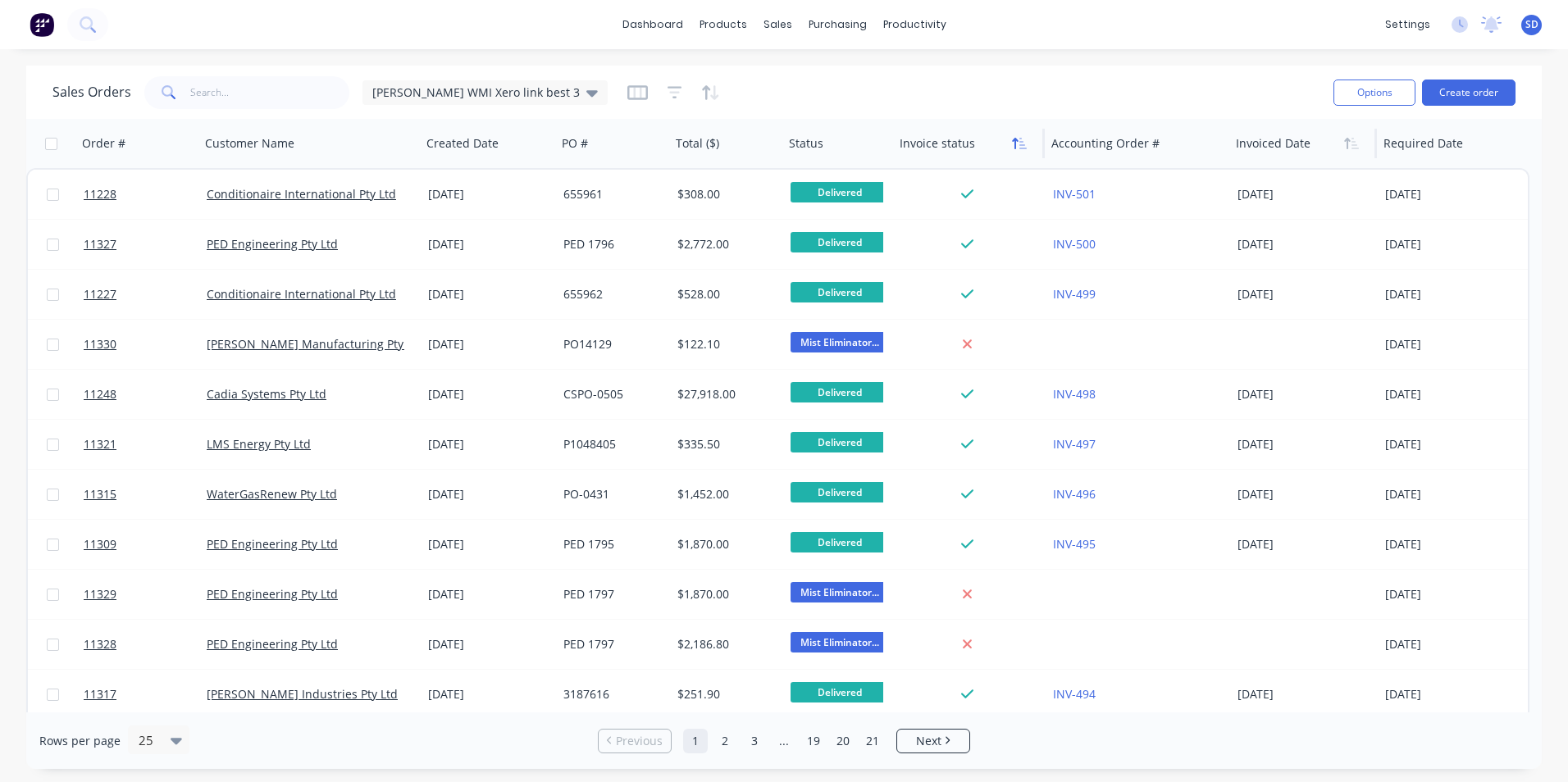
click at [1023, 148] on icon "button" at bounding box center [1022, 144] width 7 height 12
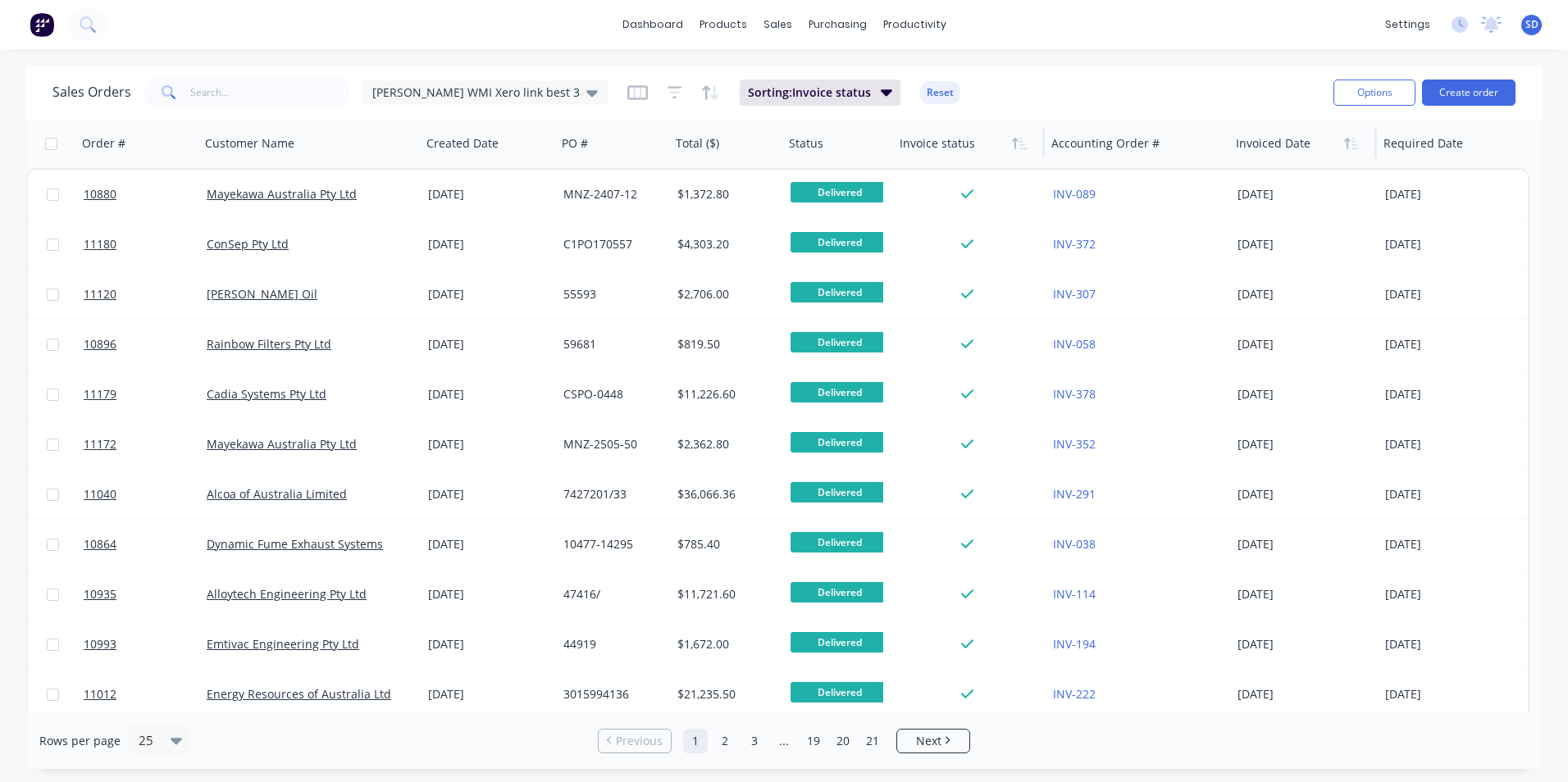
click at [1023, 148] on icon "button" at bounding box center [1022, 144] width 7 height 12
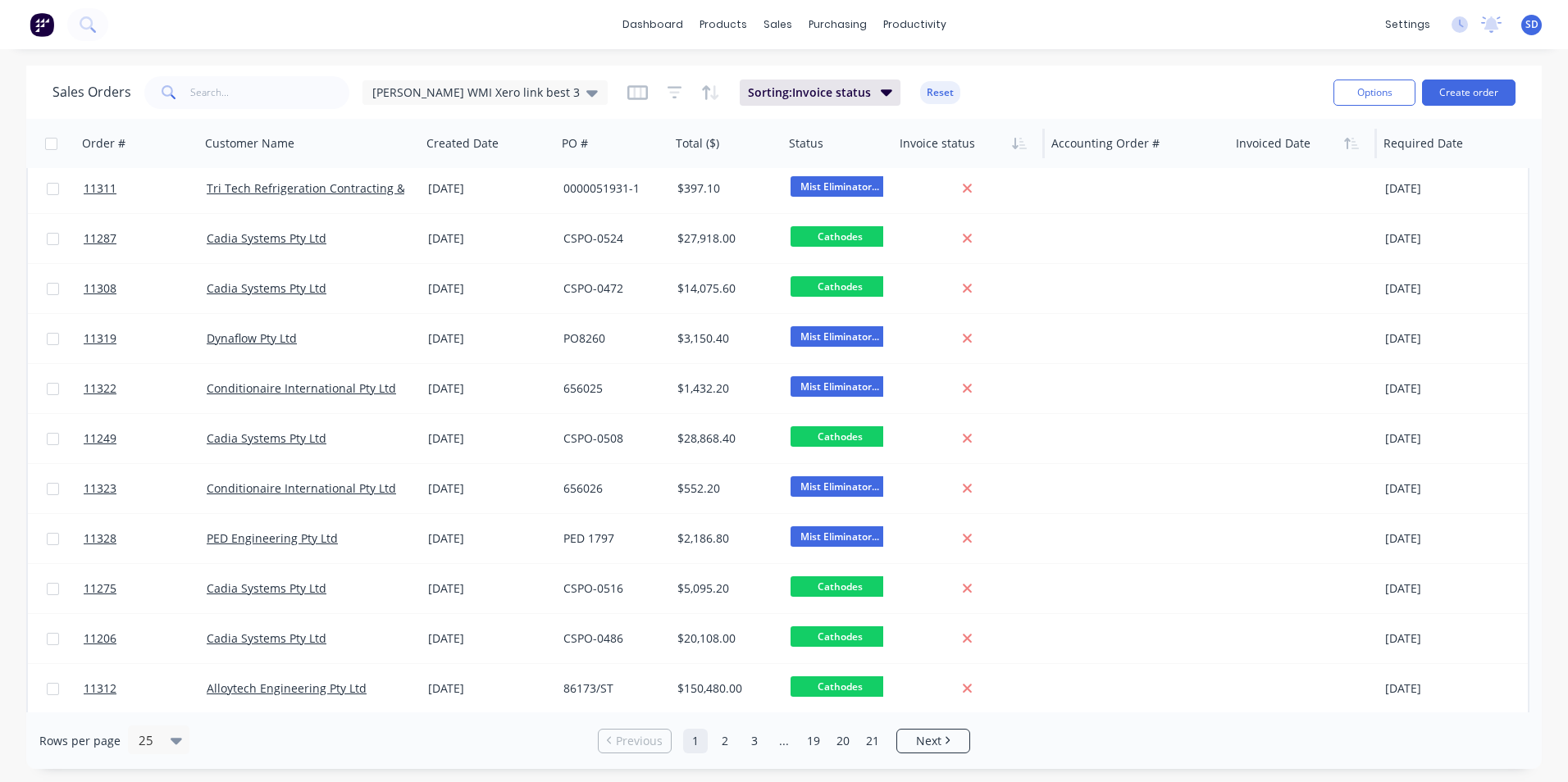
scroll to position [706, 0]
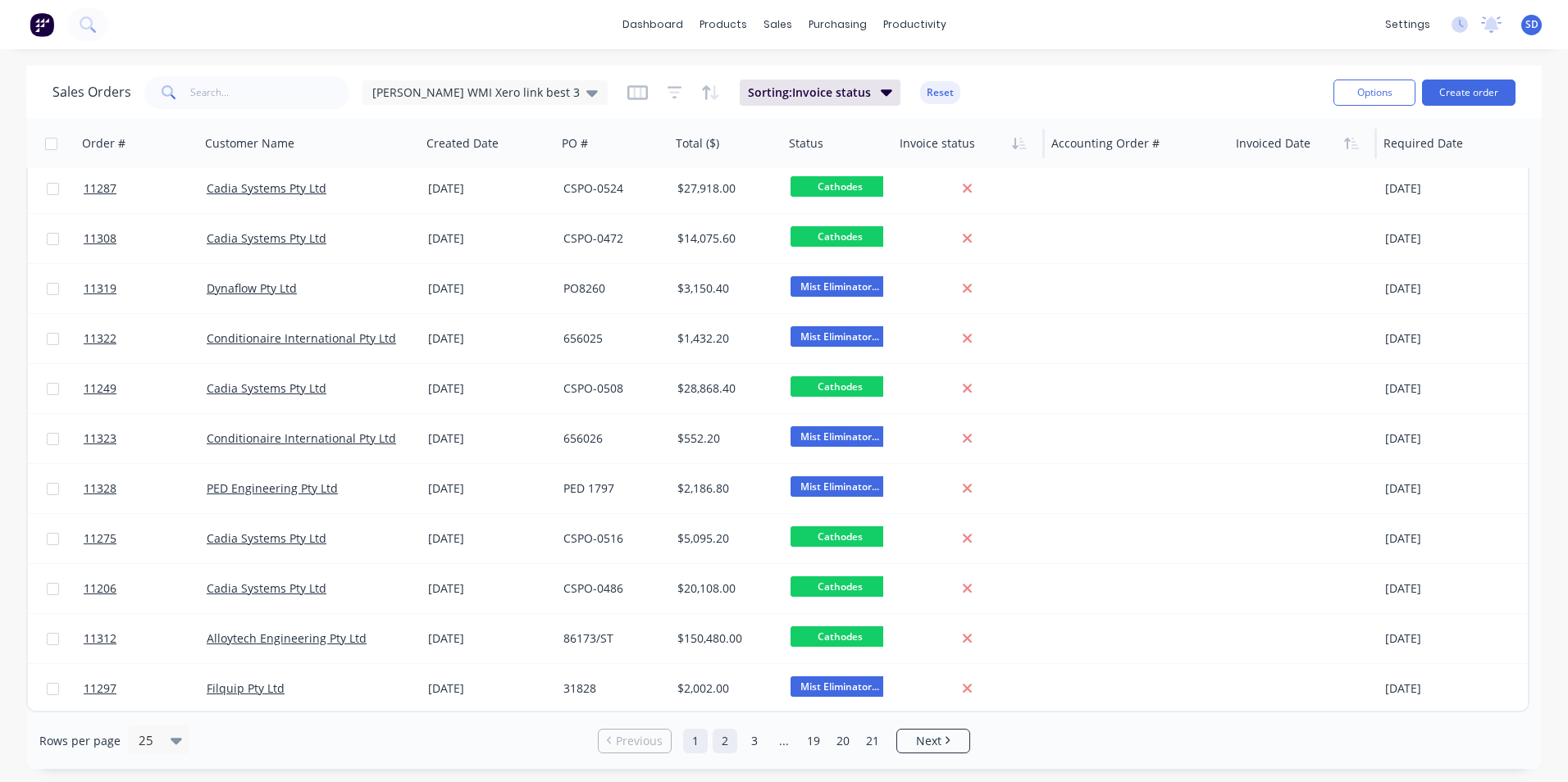
click at [733, 747] on link "2" at bounding box center [725, 741] width 25 height 25
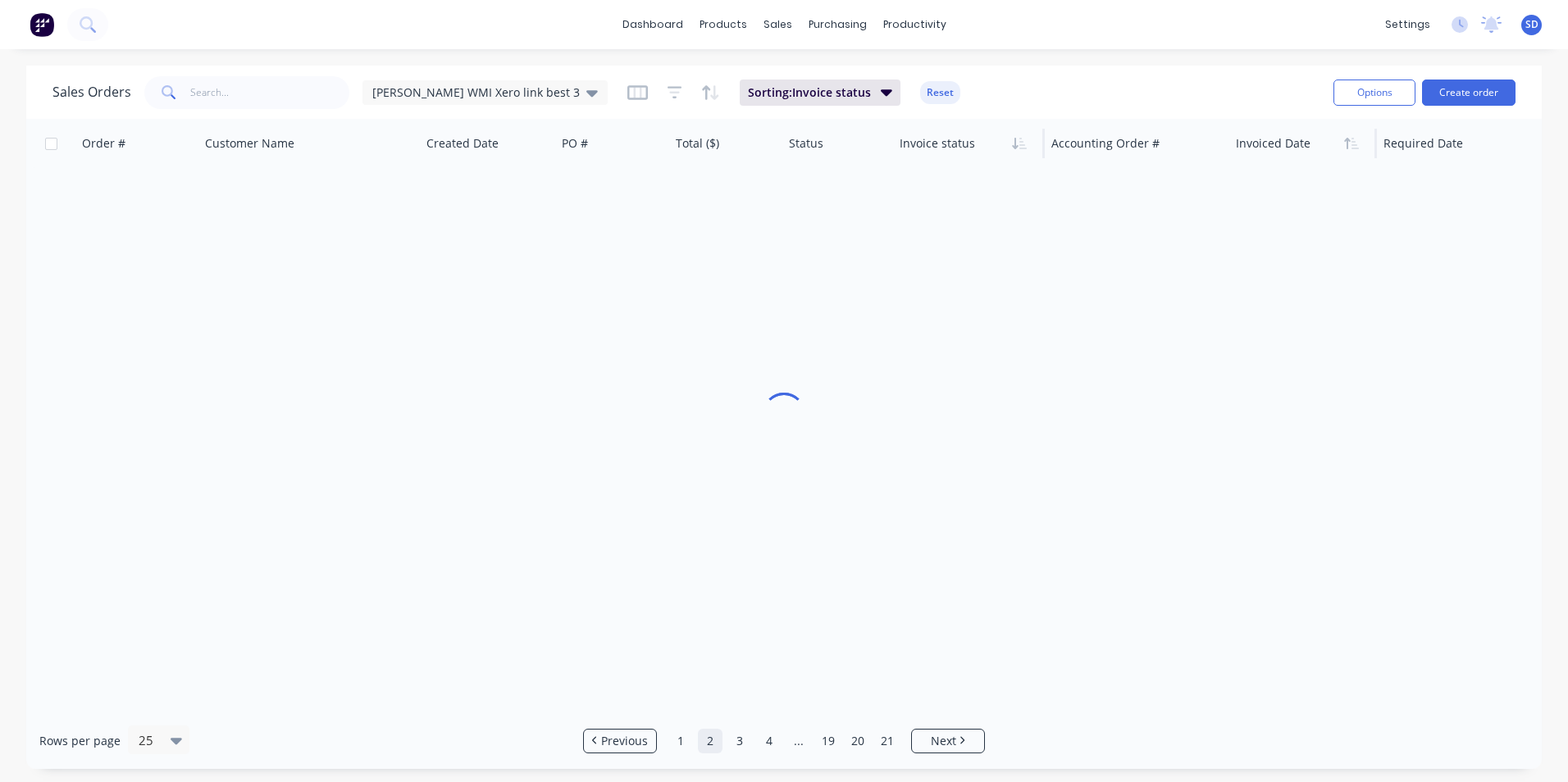
scroll to position [0, 0]
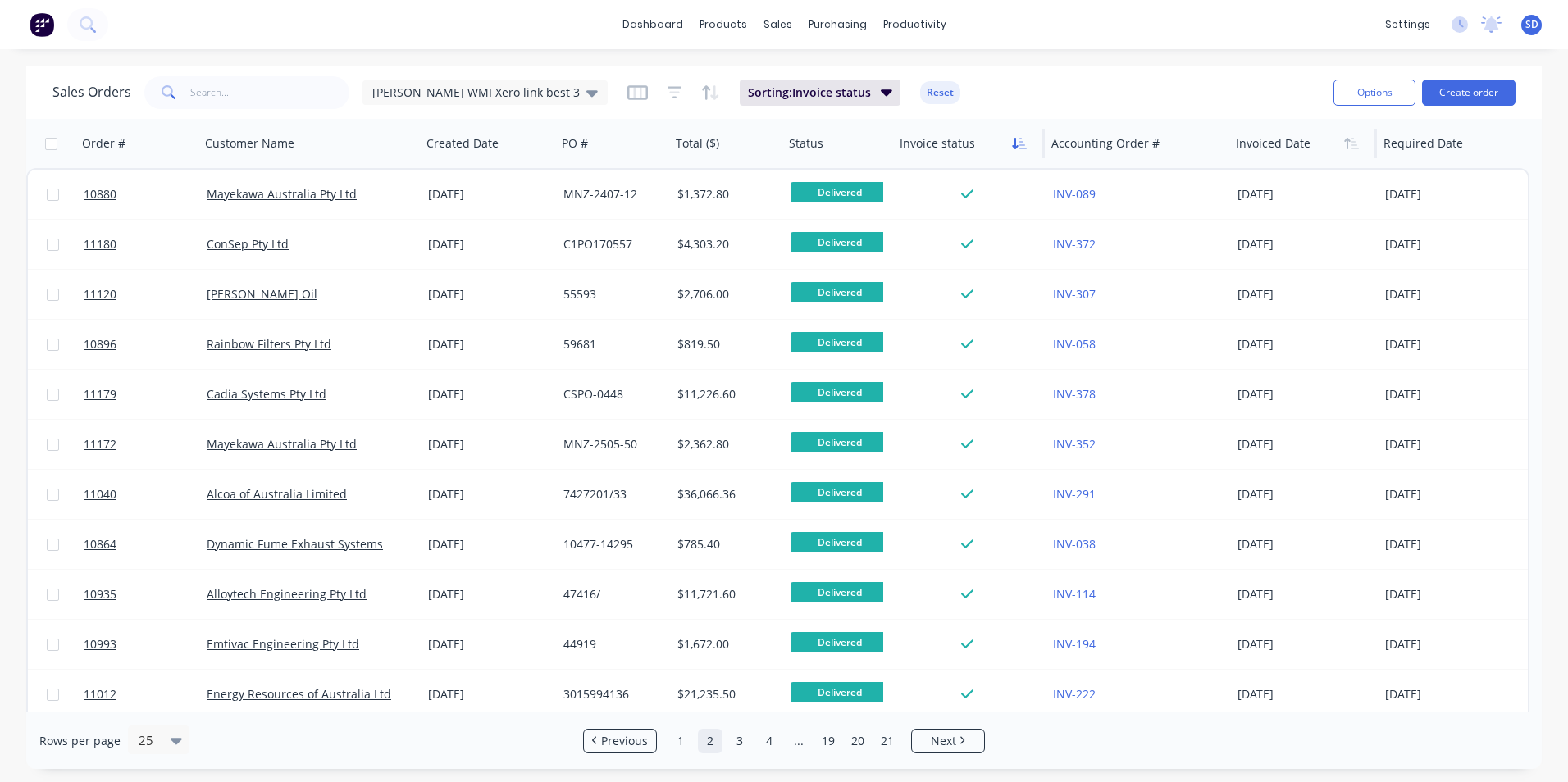
click at [1023, 146] on icon "button" at bounding box center [1019, 144] width 15 height 13
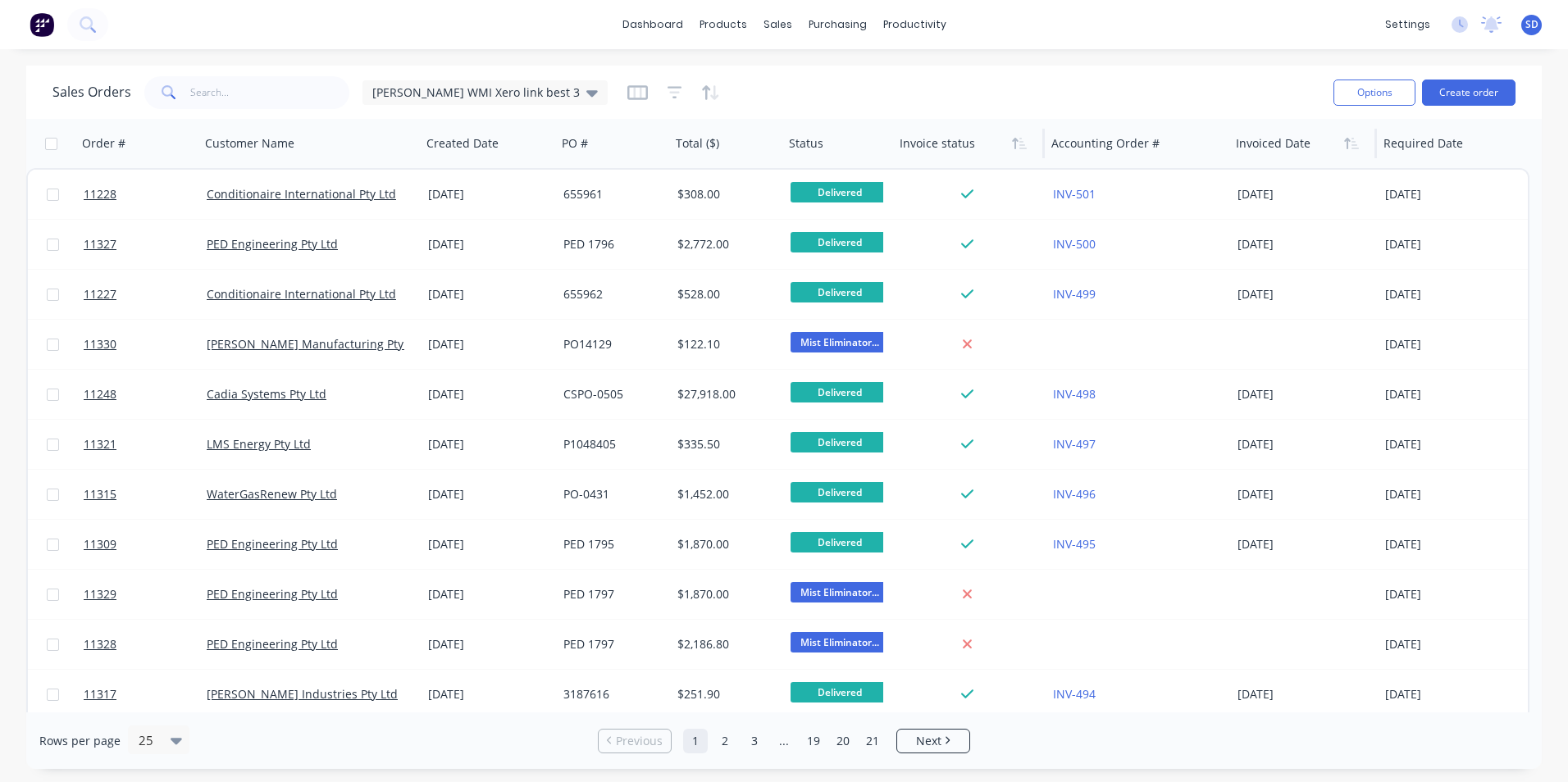
click at [1023, 146] on icon "button" at bounding box center [1019, 144] width 15 height 13
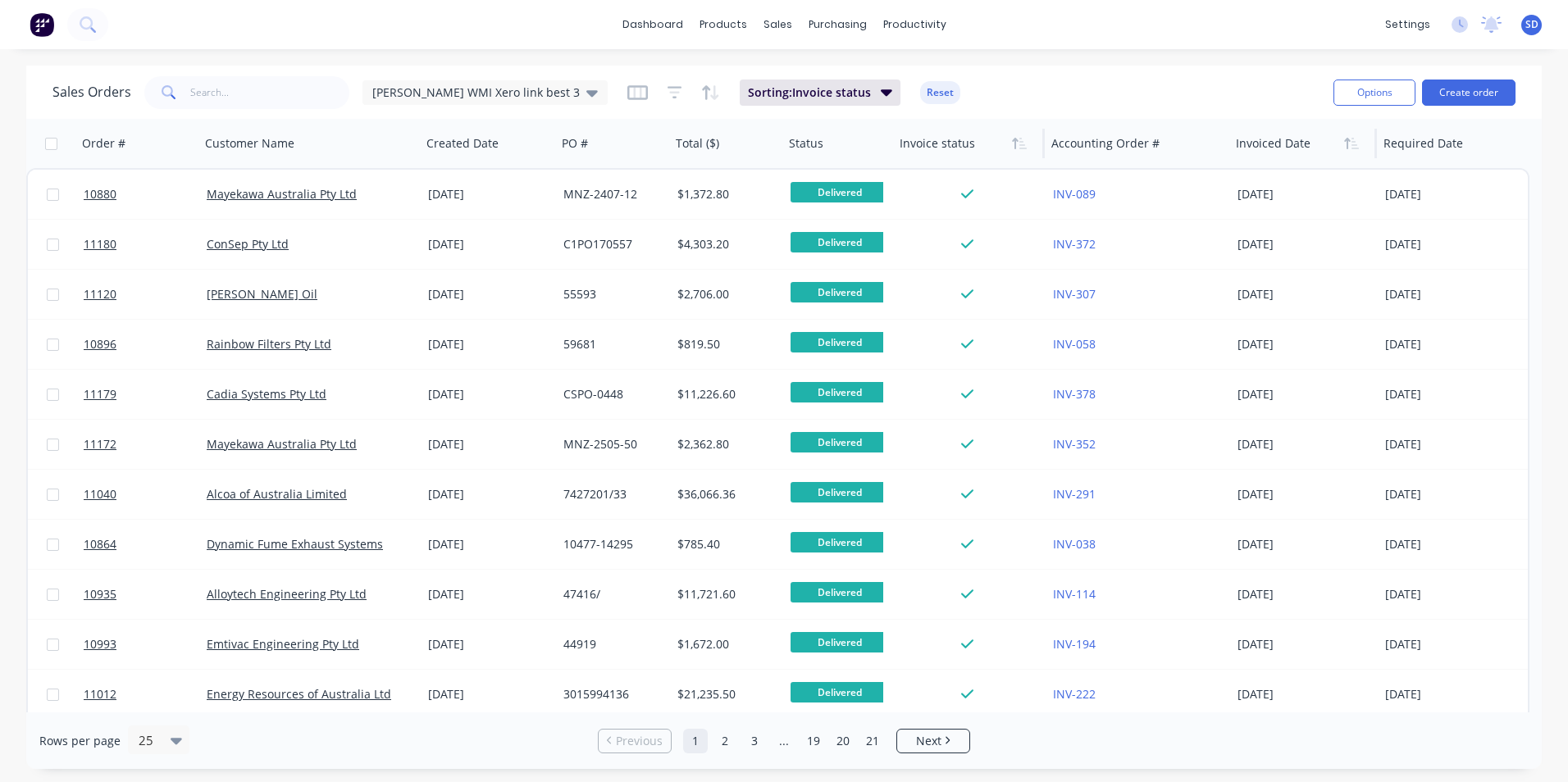
click at [1023, 146] on icon "button" at bounding box center [1019, 144] width 15 height 13
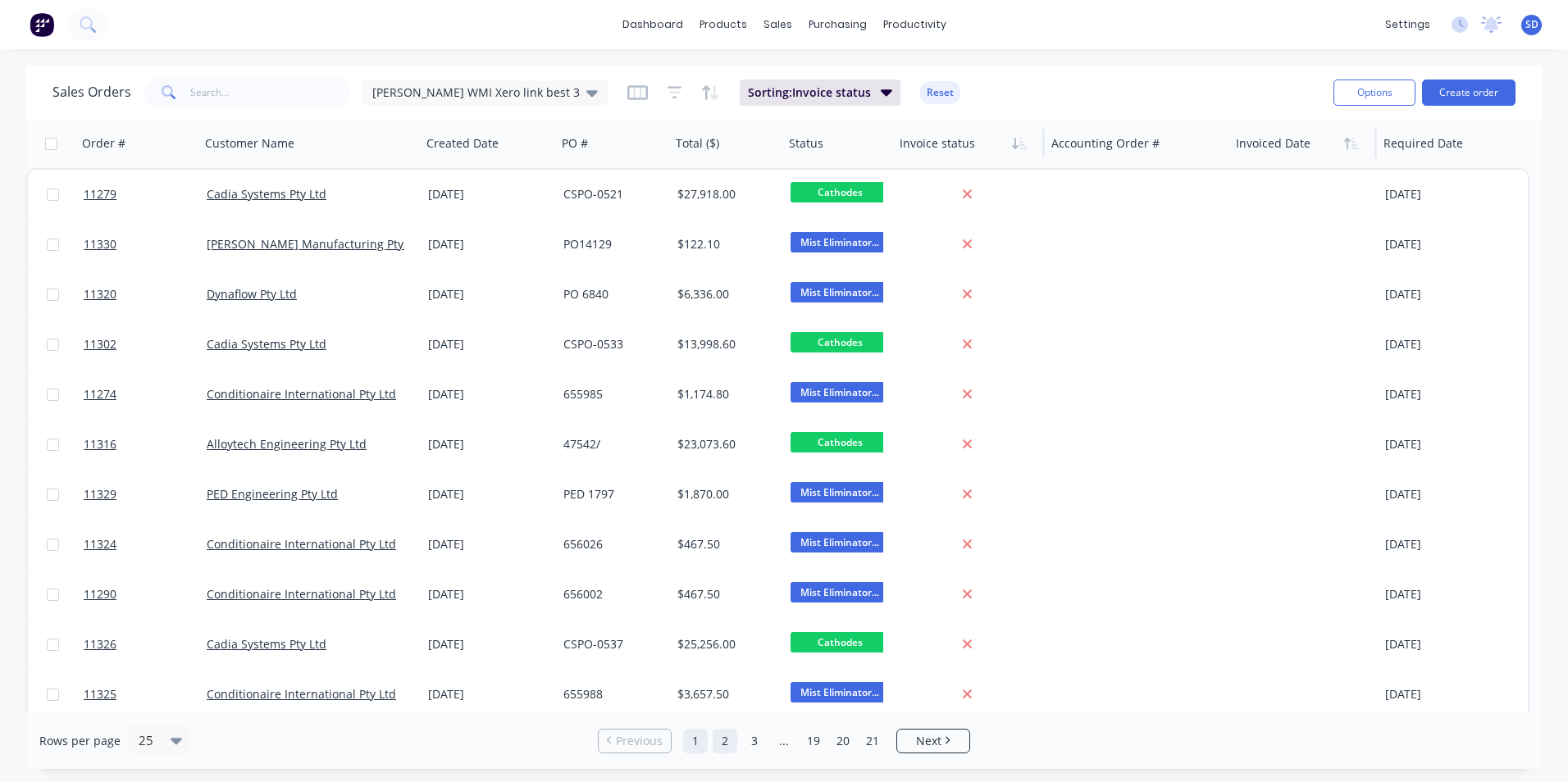
click at [725, 737] on link "2" at bounding box center [725, 741] width 25 height 25
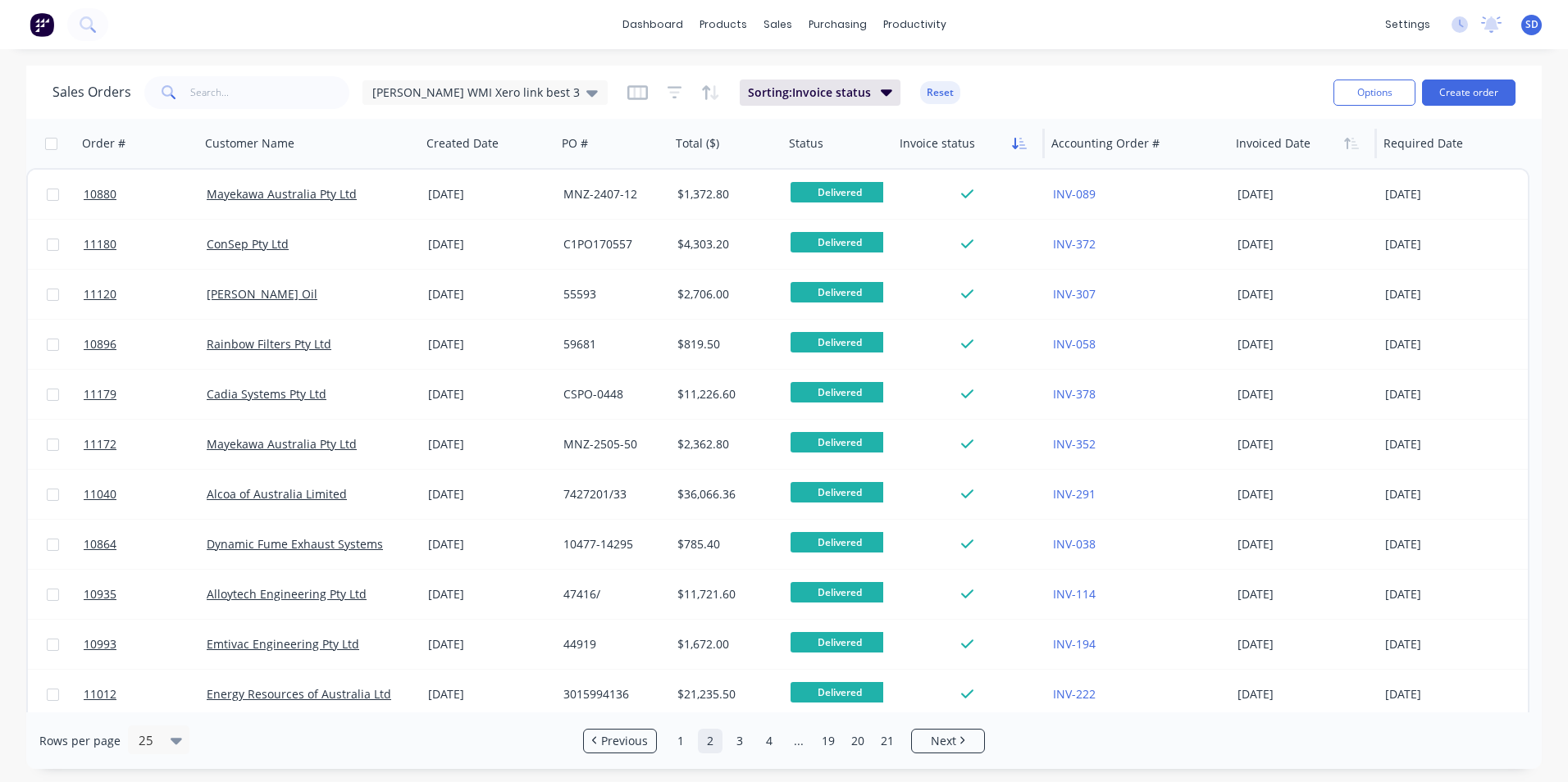
click at [1021, 141] on icon "button" at bounding box center [1022, 144] width 7 height 12
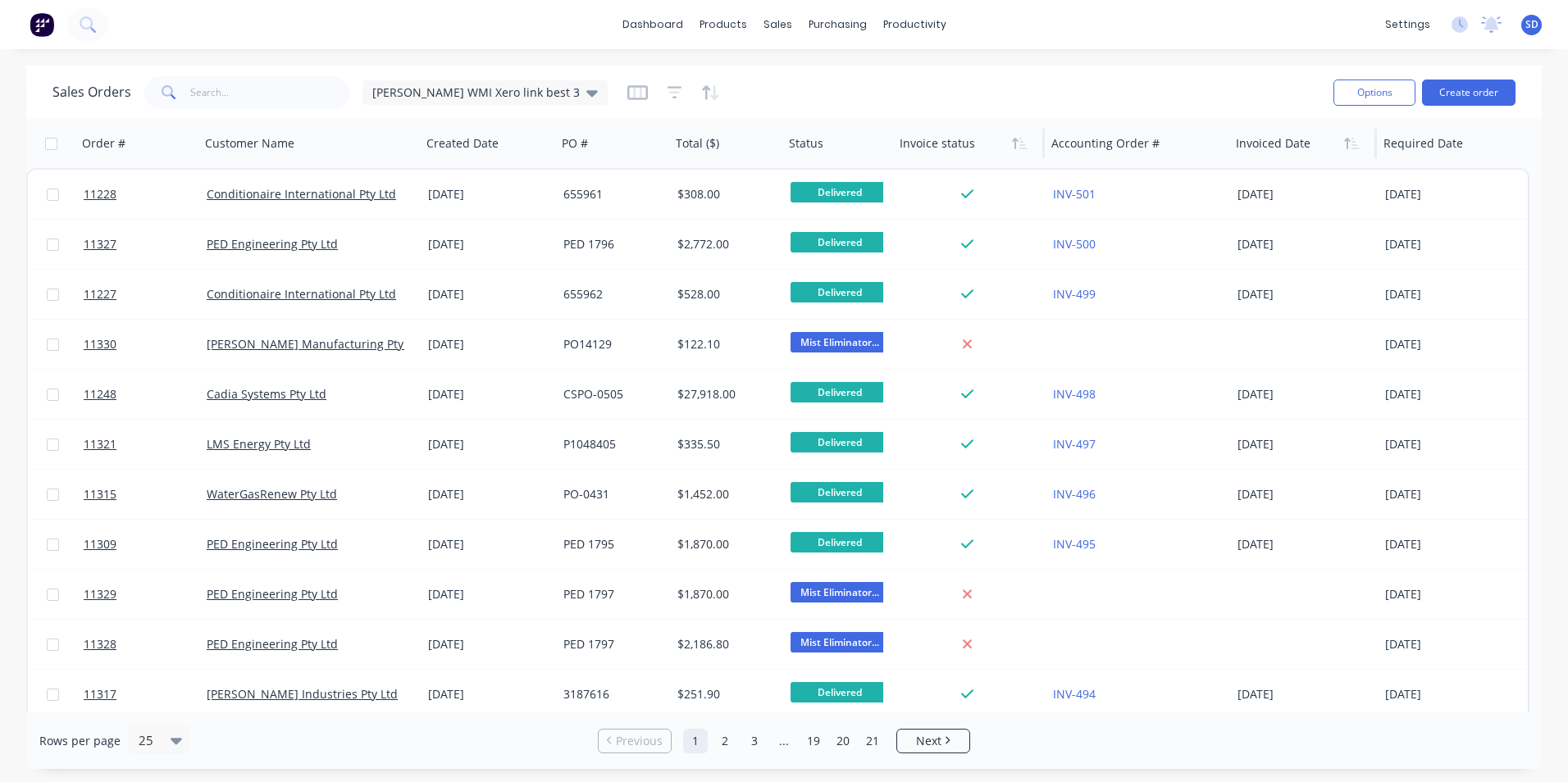
click at [1021, 141] on icon "button" at bounding box center [1022, 144] width 7 height 12
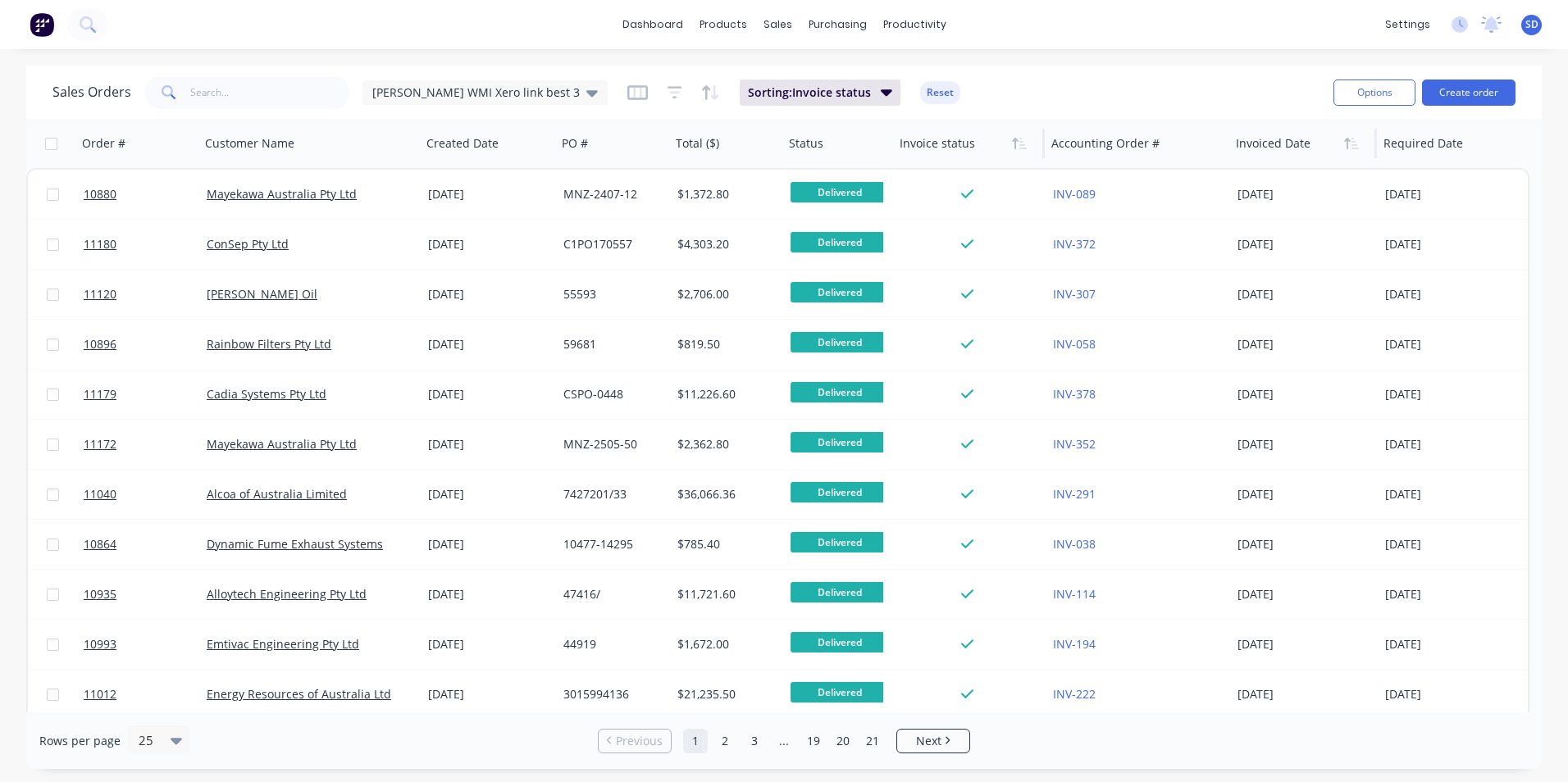
click at [1021, 141] on icon "button" at bounding box center [1022, 144] width 7 height 12
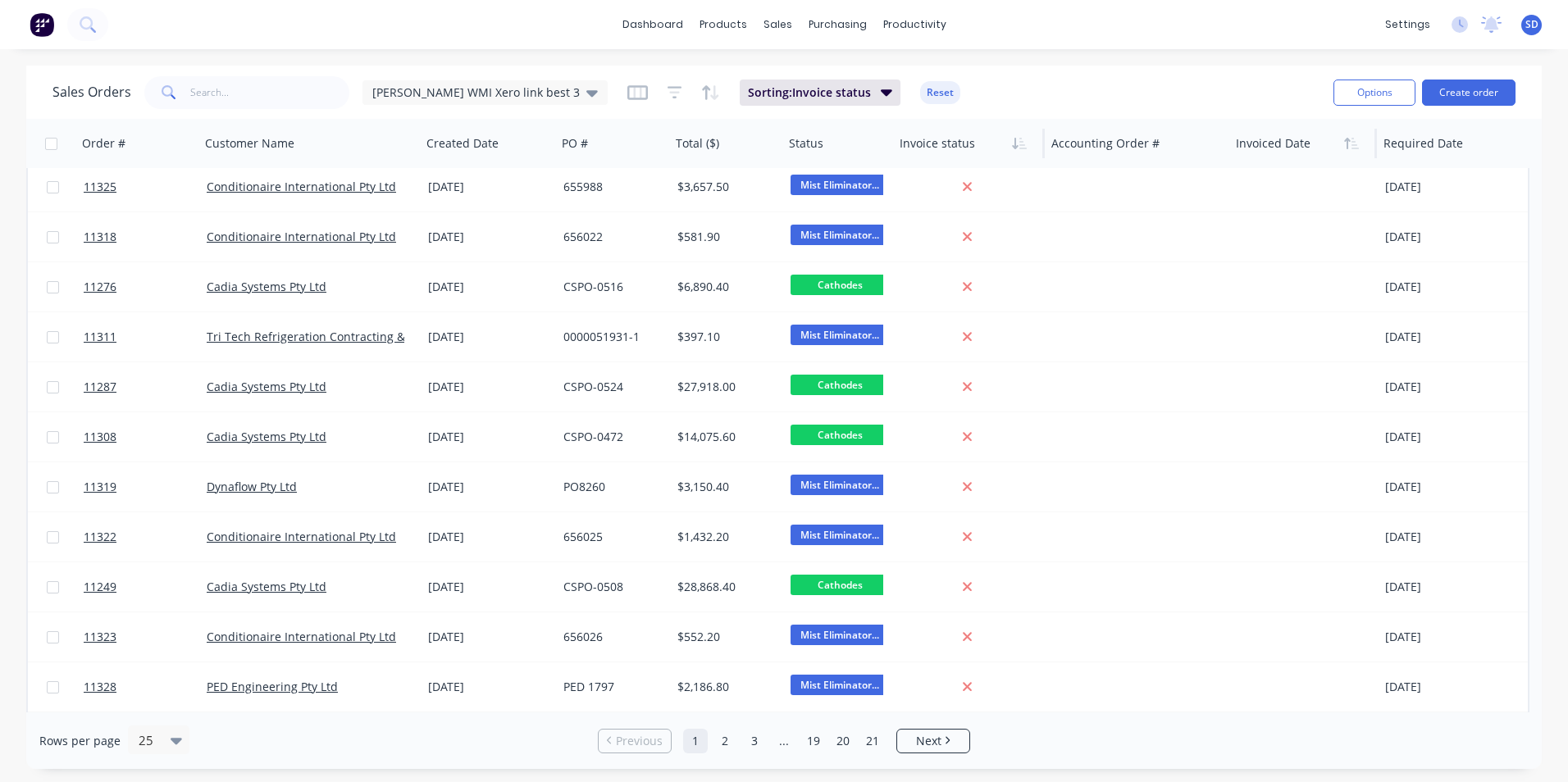
scroll to position [706, 0]
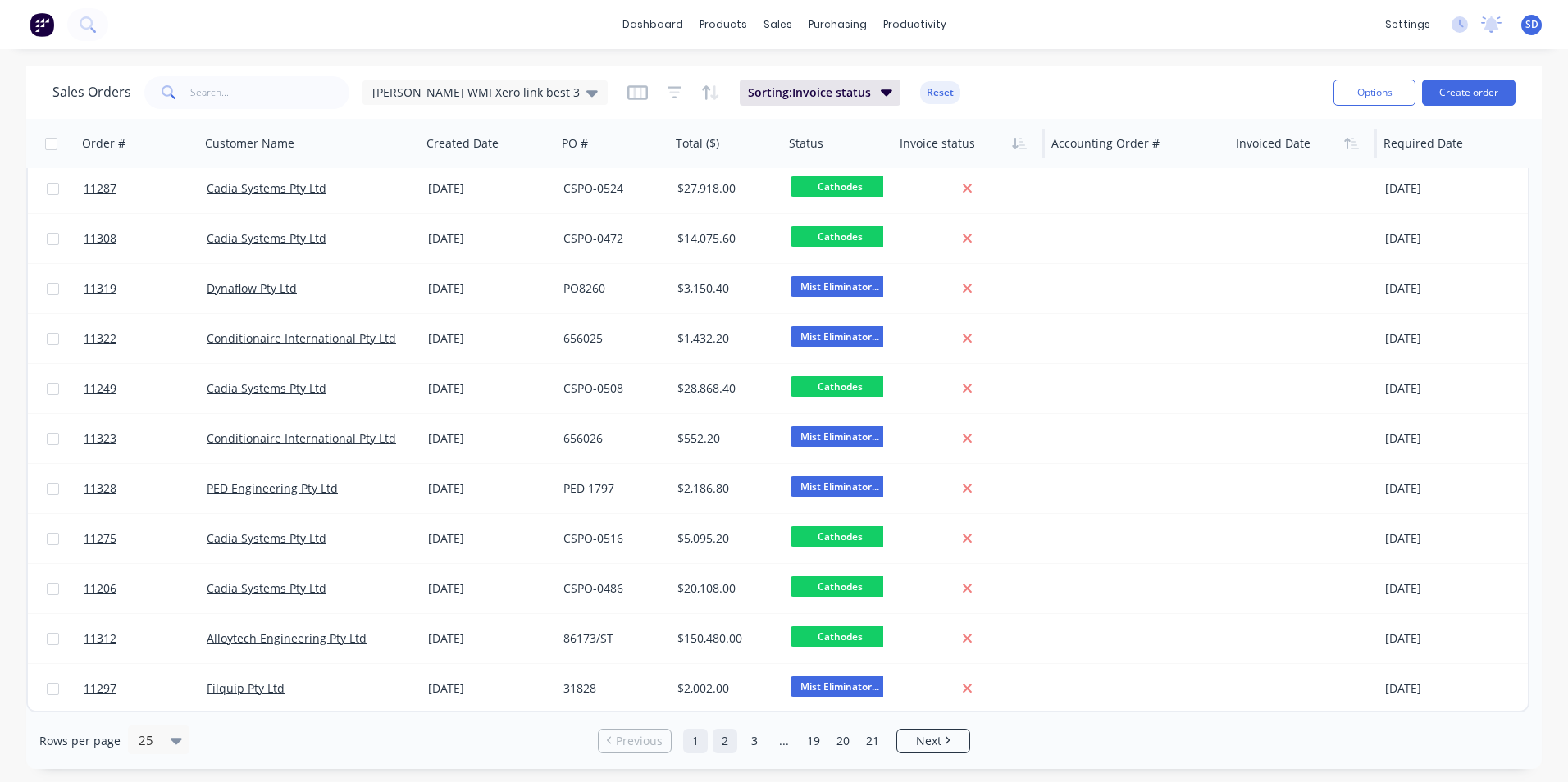
click at [731, 740] on link "2" at bounding box center [725, 741] width 25 height 25
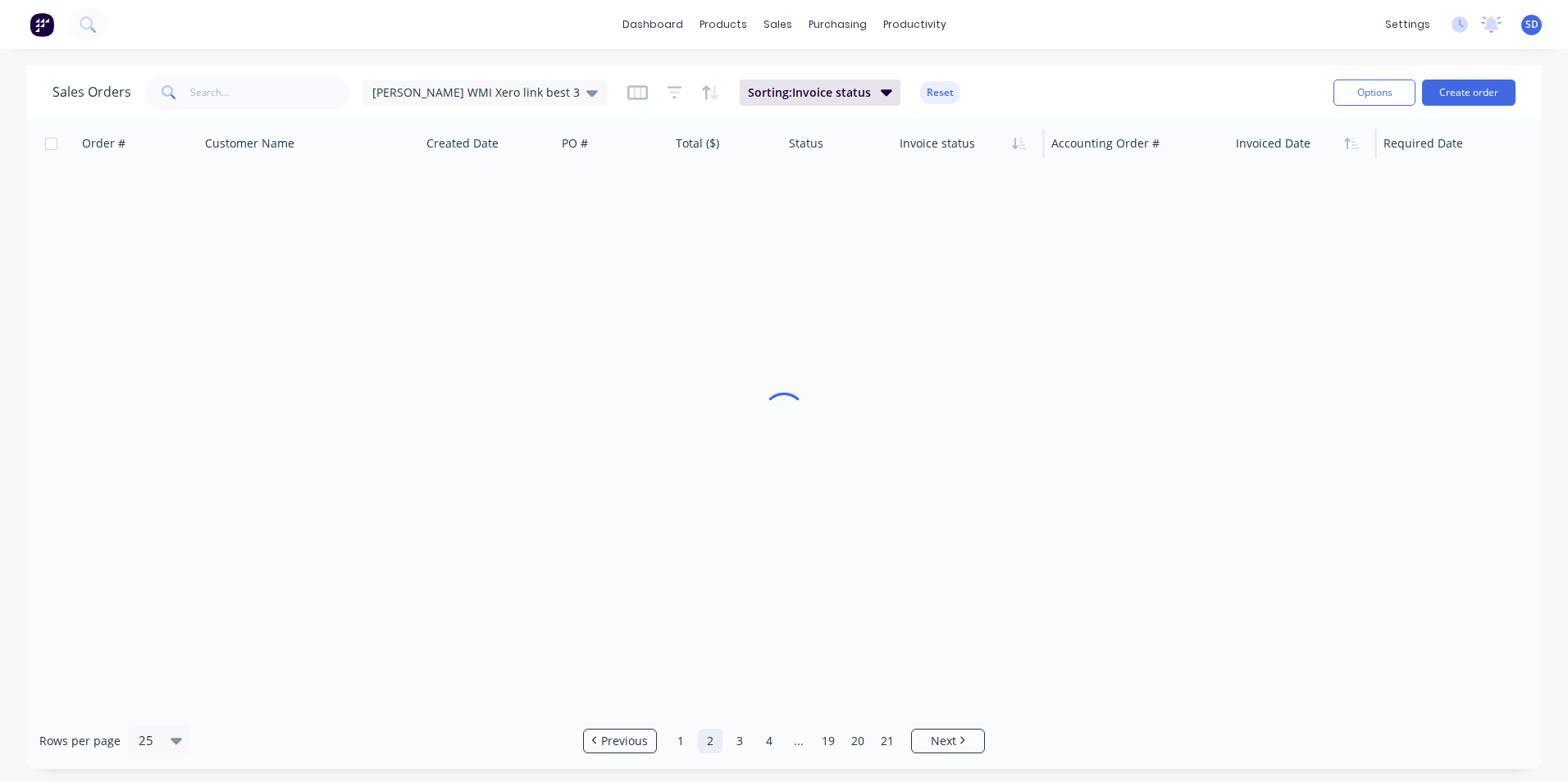
scroll to position [0, 0]
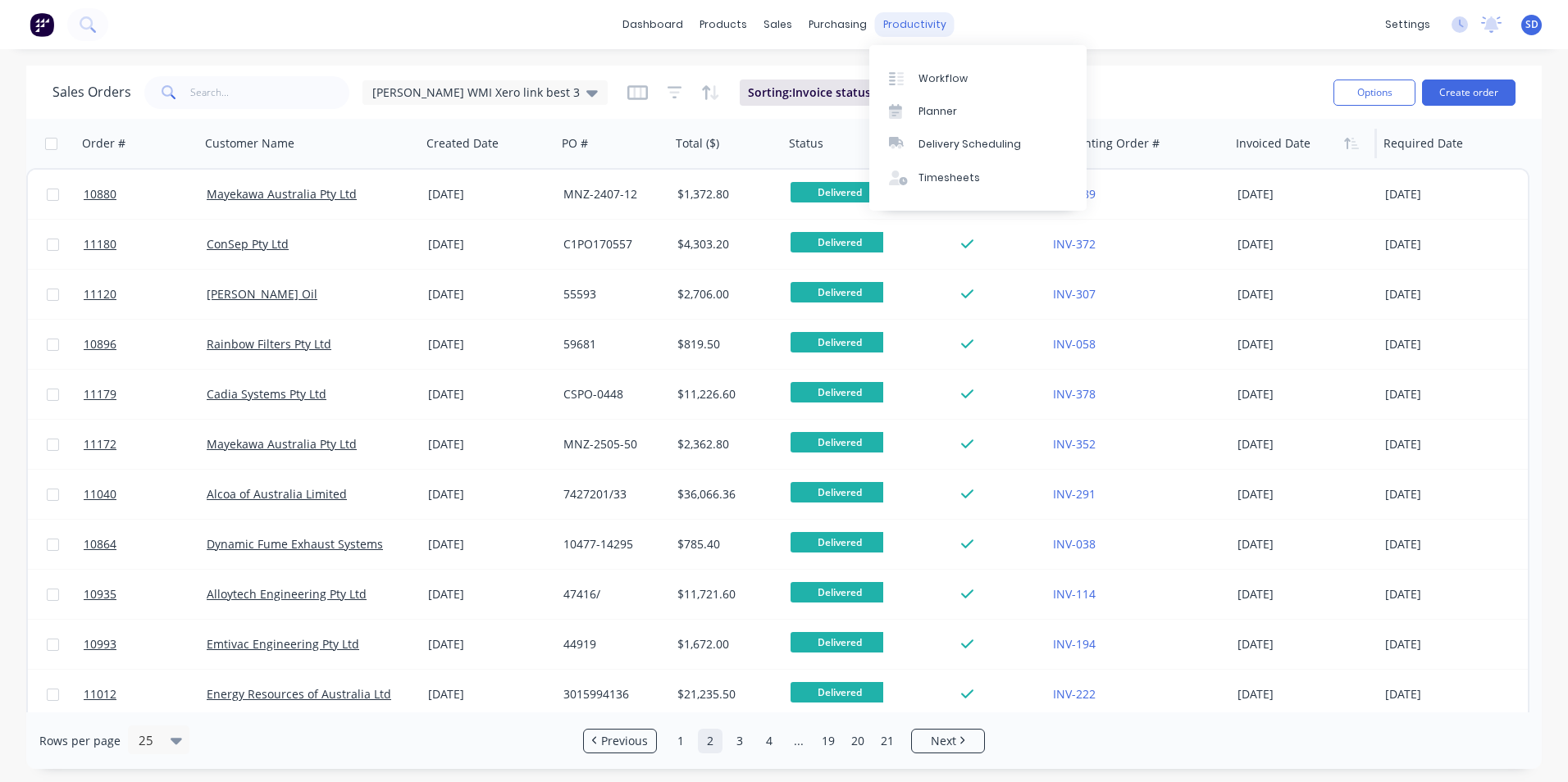
click at [926, 30] on div "productivity" at bounding box center [915, 25] width 80 height 25
click at [938, 81] on div "Workflow" at bounding box center [942, 79] width 49 height 15
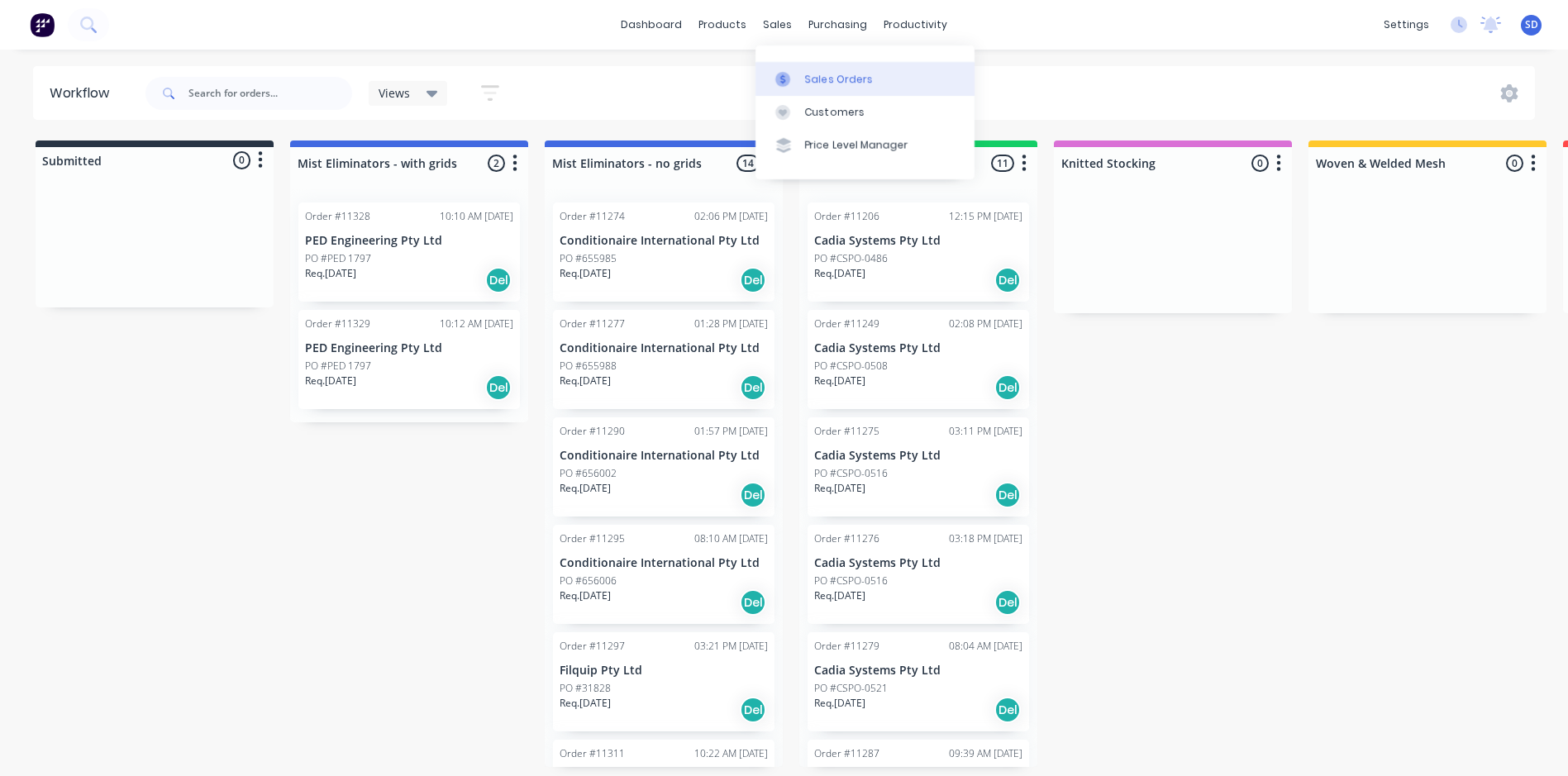
click at [801, 80] on link "Sales Orders" at bounding box center [864, 78] width 219 height 33
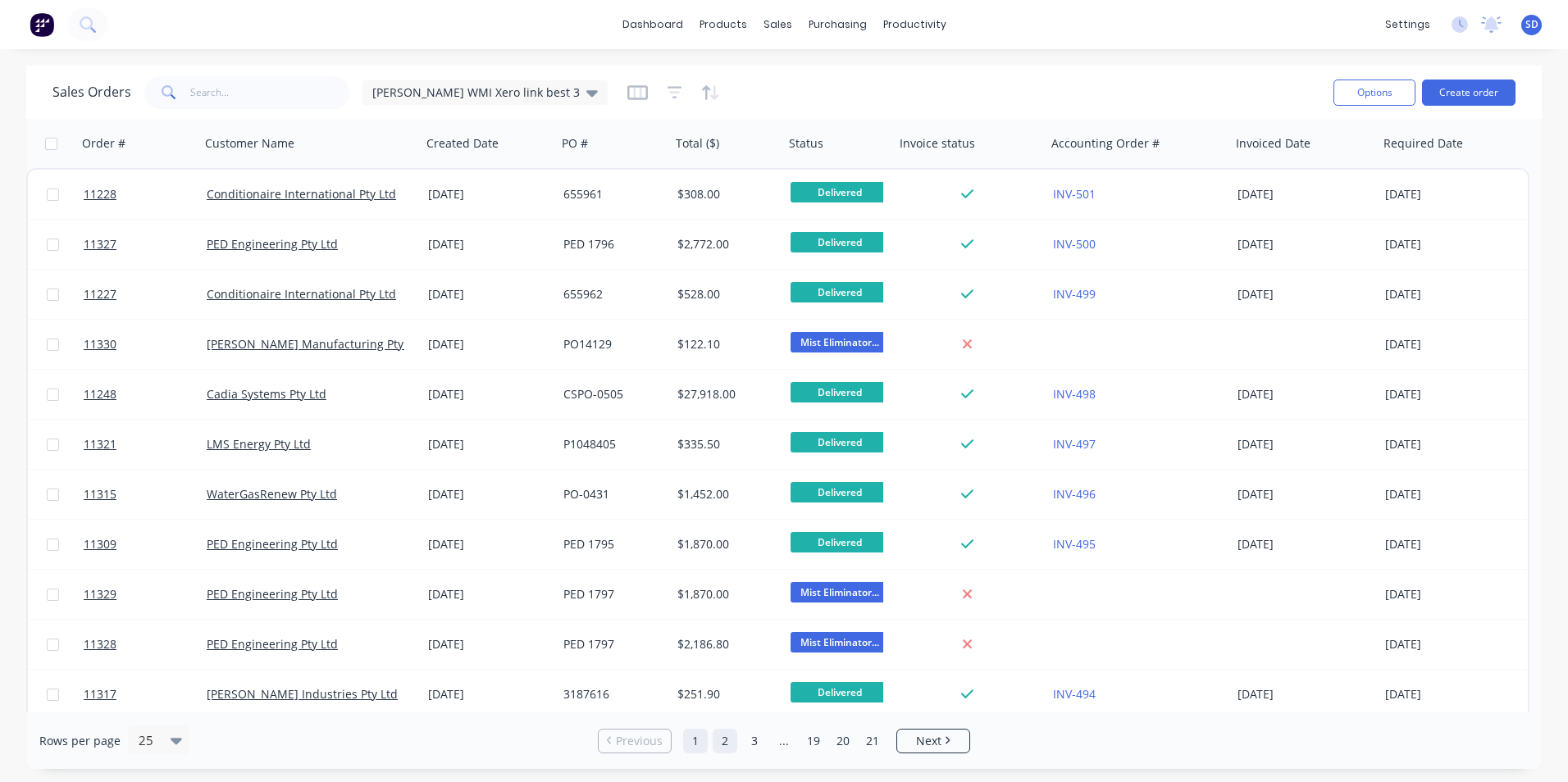
click at [731, 743] on link "2" at bounding box center [725, 741] width 25 height 25
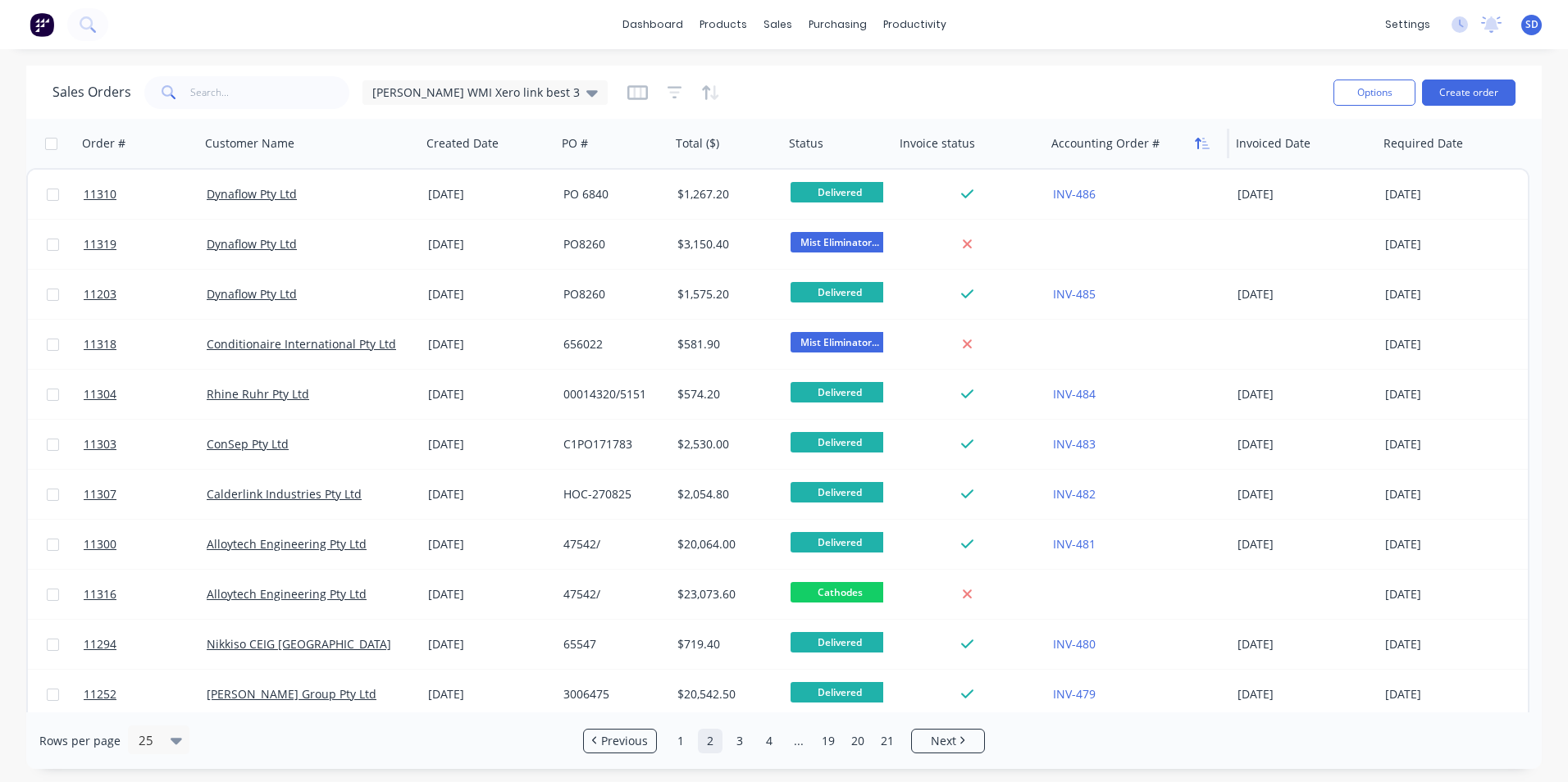
click at [1210, 151] on button "button" at bounding box center [1202, 144] width 25 height 25
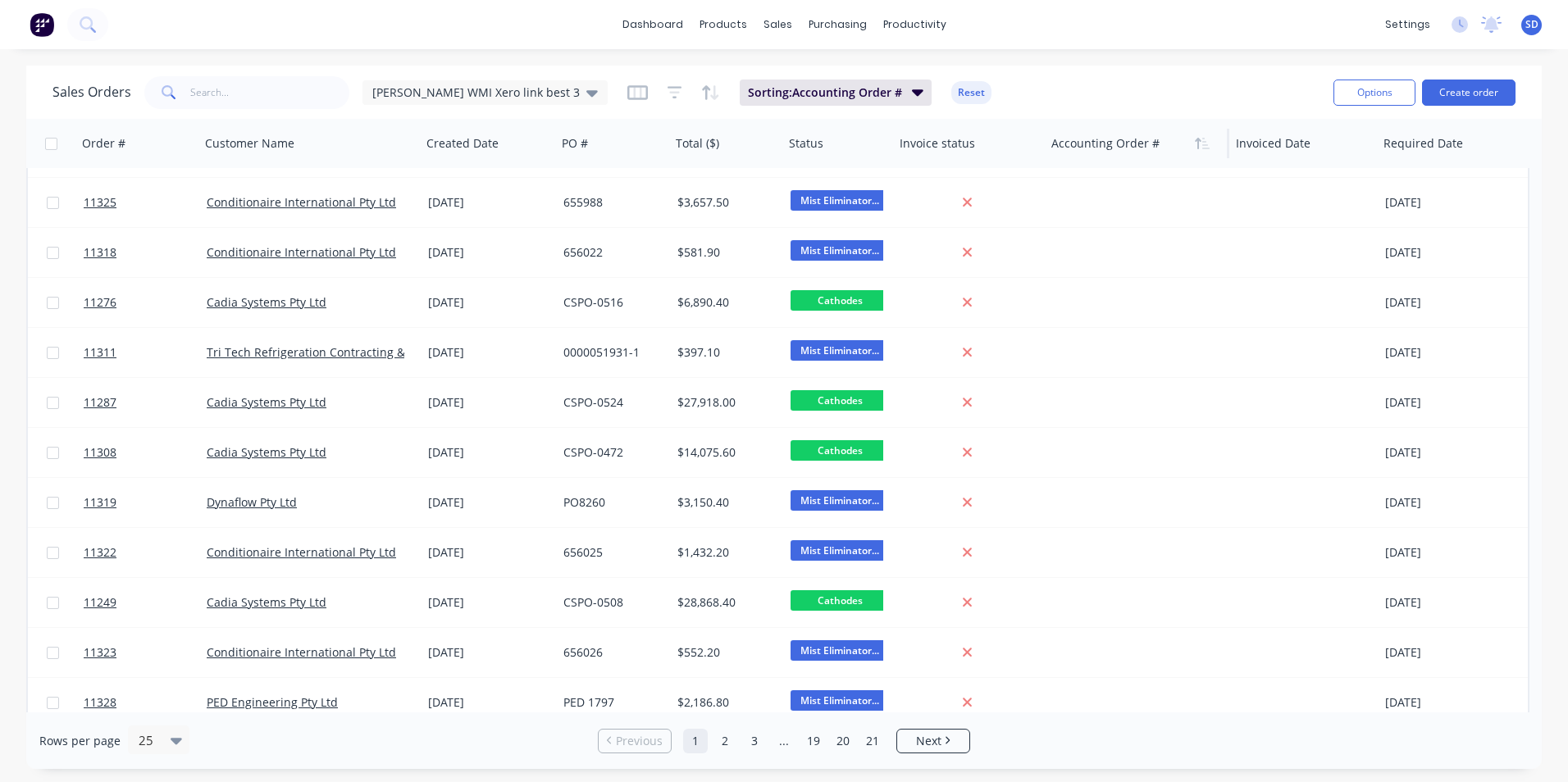
scroll to position [706, 0]
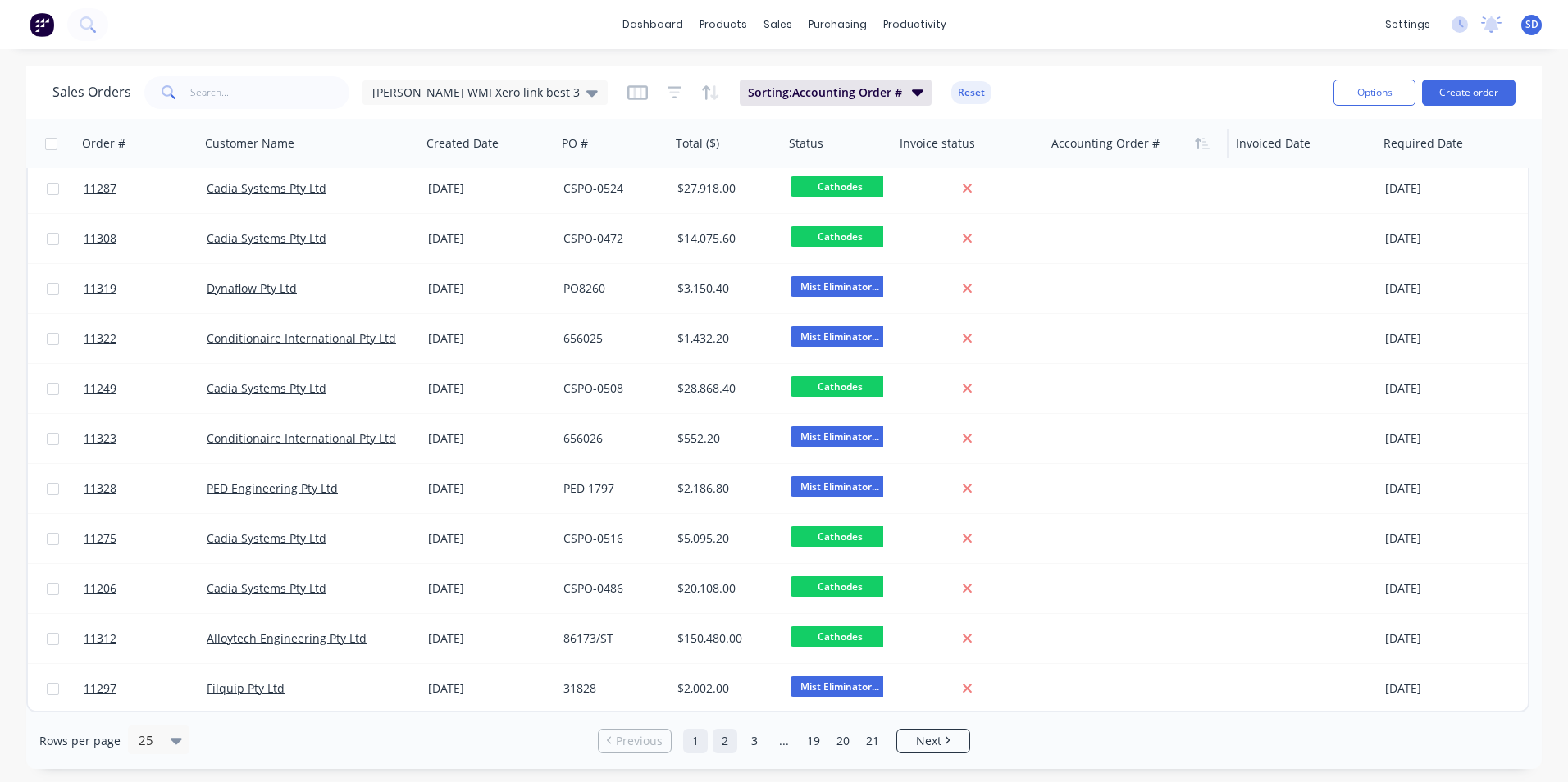
click at [718, 735] on link "2" at bounding box center [725, 741] width 25 height 25
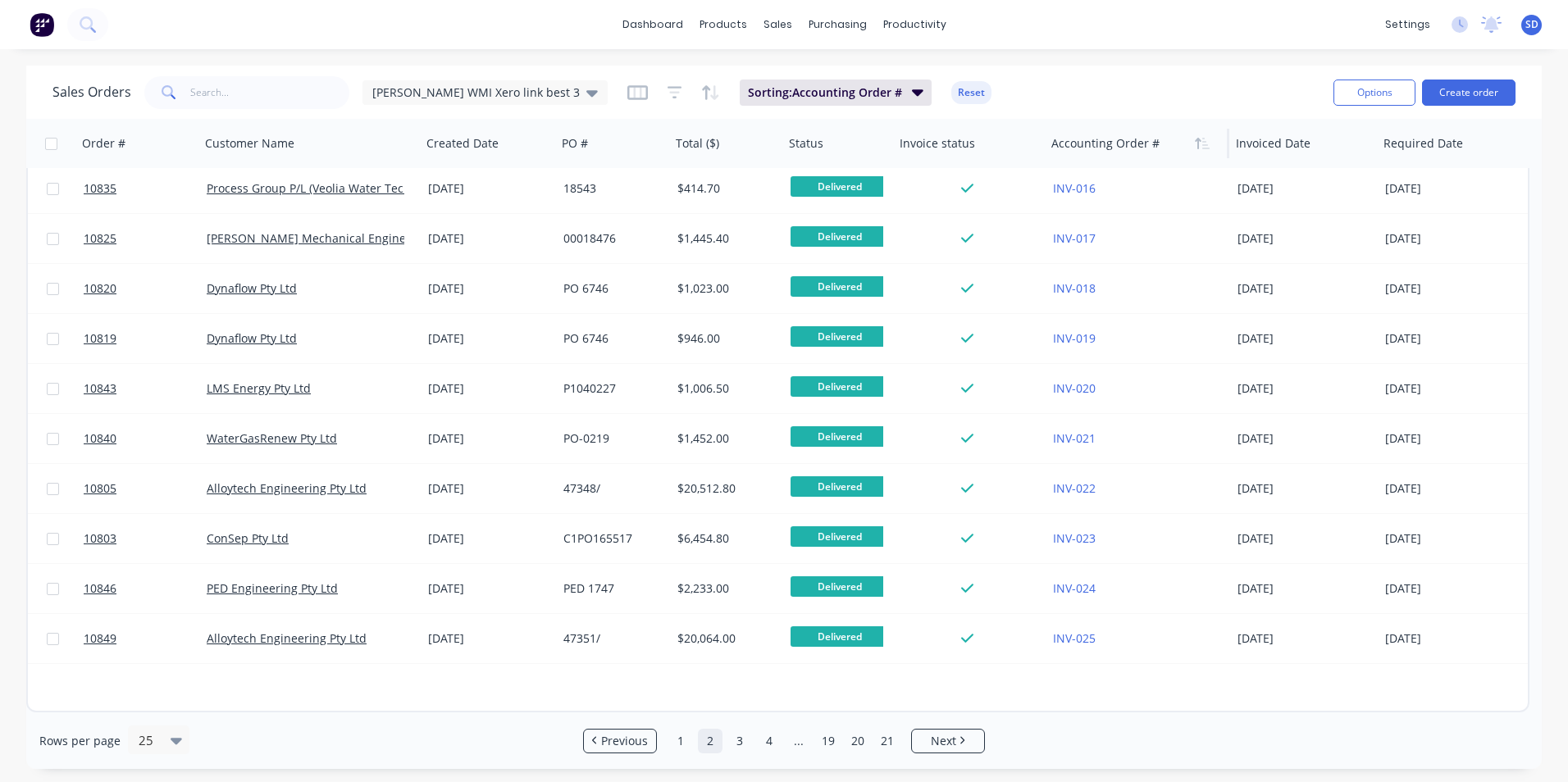
scroll to position [0, 0]
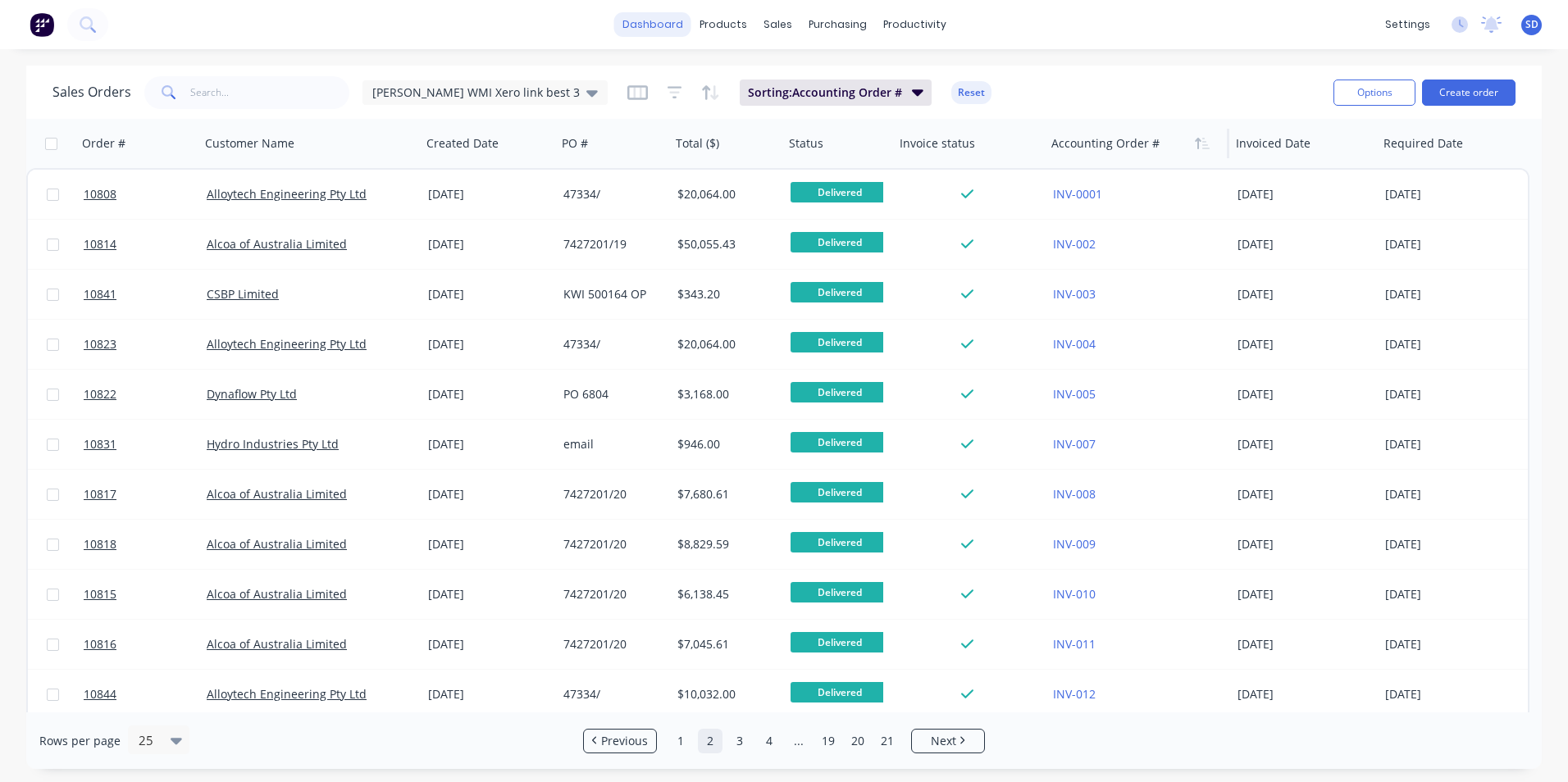
click at [667, 34] on link "dashboard" at bounding box center [652, 25] width 77 height 25
